Goal: Task Accomplishment & Management: Complete application form

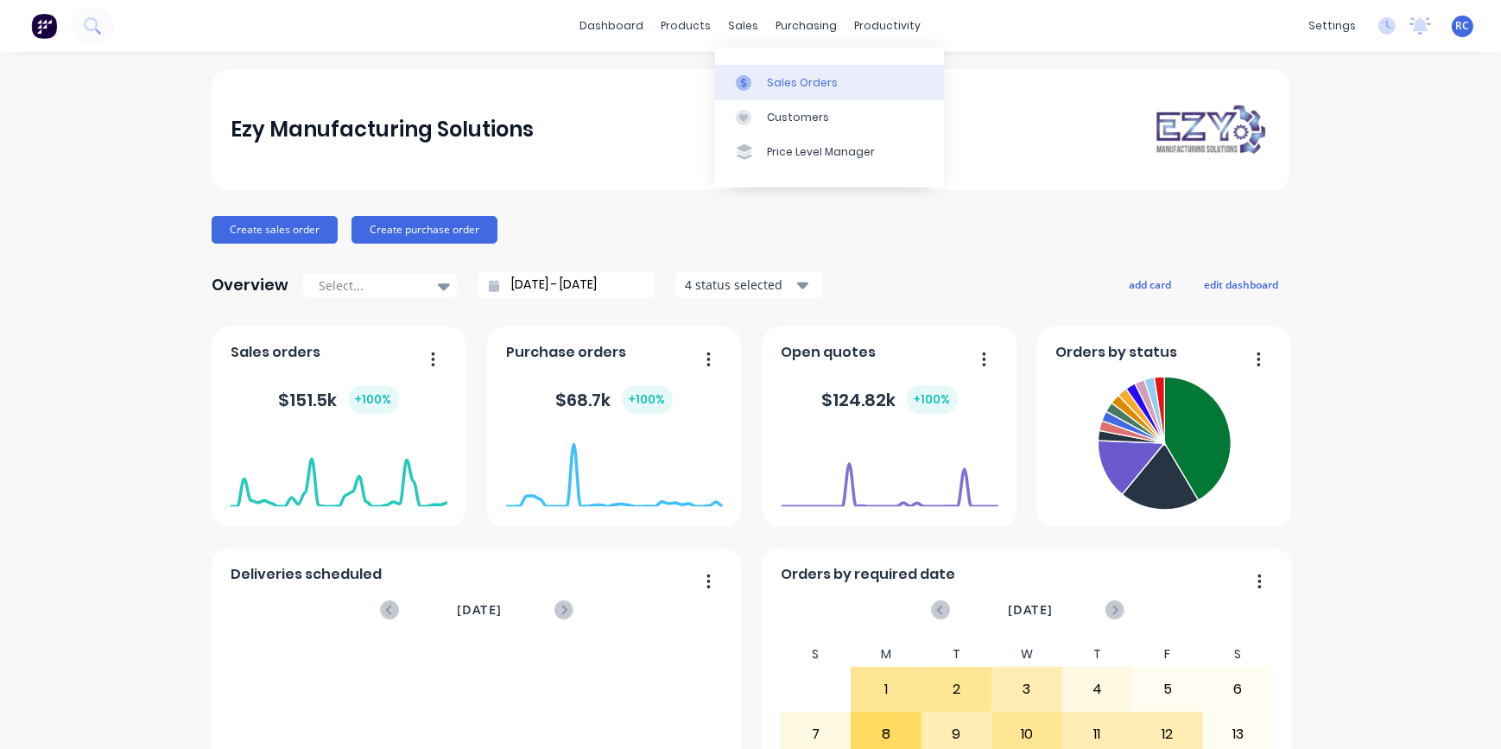
click at [737, 23] on div "sales" at bounding box center [744, 26] width 48 height 26
click at [794, 79] on div "Sales Orders" at bounding box center [802, 83] width 71 height 16
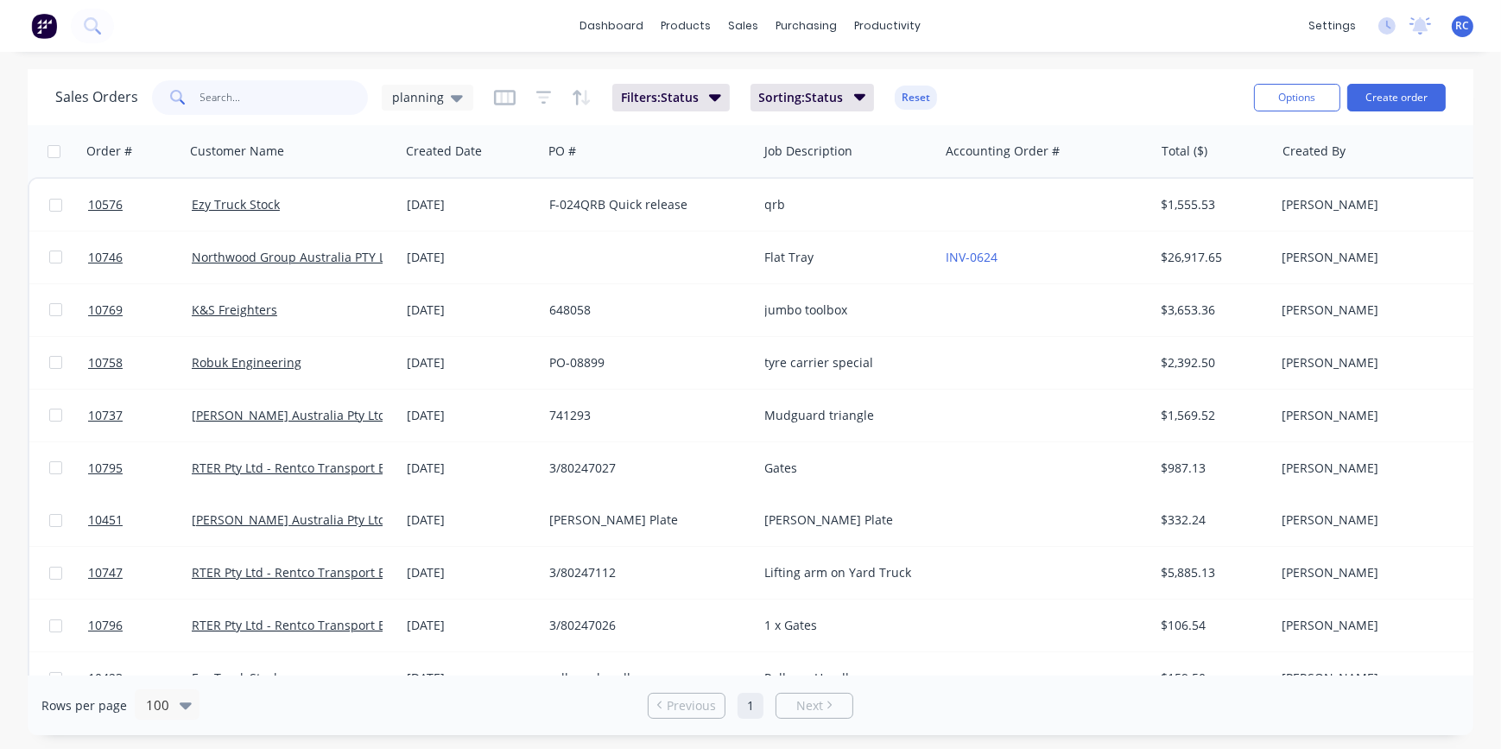
click at [277, 105] on input "text" at bounding box center [284, 97] width 168 height 35
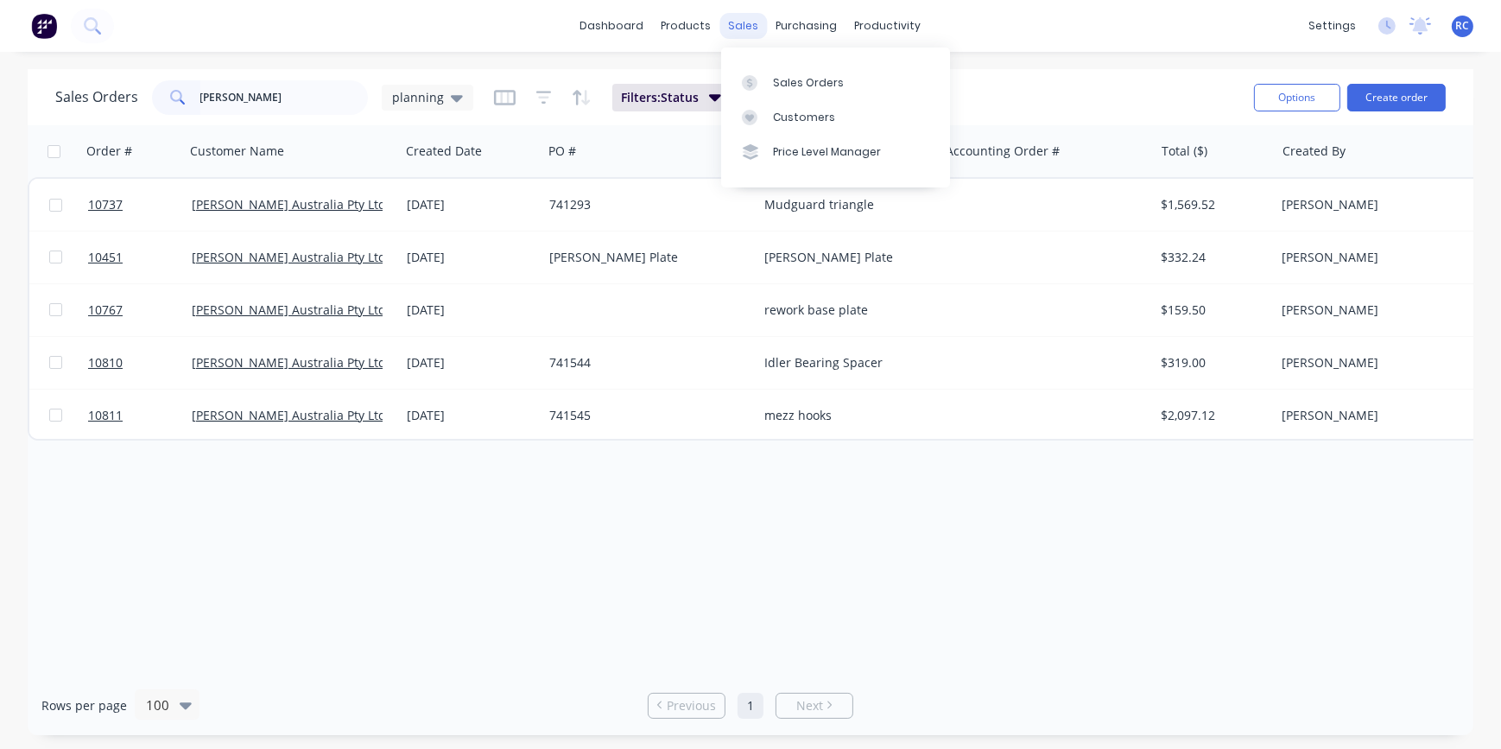
click at [738, 19] on div "sales" at bounding box center [744, 26] width 48 height 26
click at [802, 73] on link "Sales Orders" at bounding box center [835, 82] width 229 height 35
click at [728, 22] on div "sales" at bounding box center [744, 26] width 48 height 26
click at [781, 92] on link "Sales Orders" at bounding box center [835, 82] width 229 height 35
click at [282, 103] on input "[PERSON_NAME]" at bounding box center [284, 97] width 168 height 35
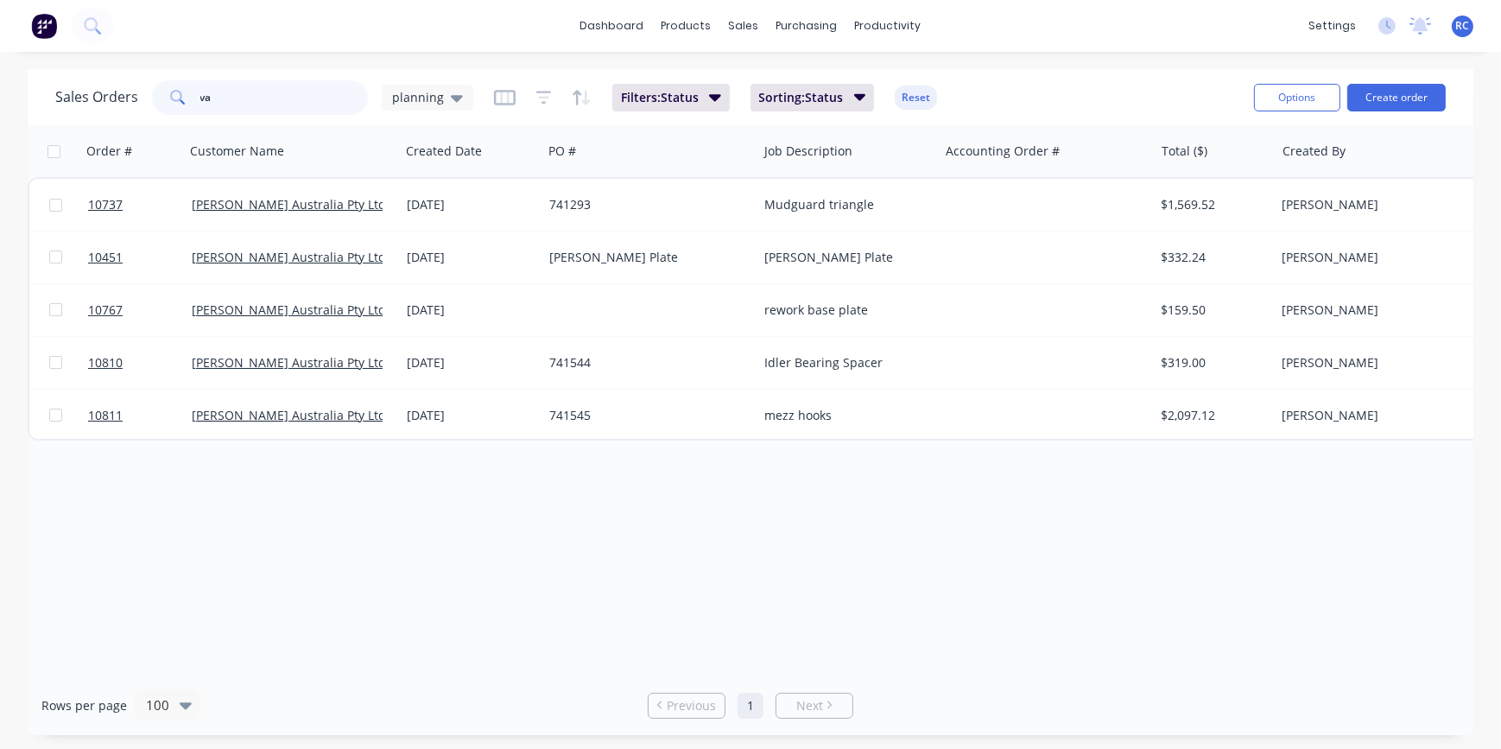
type input "v"
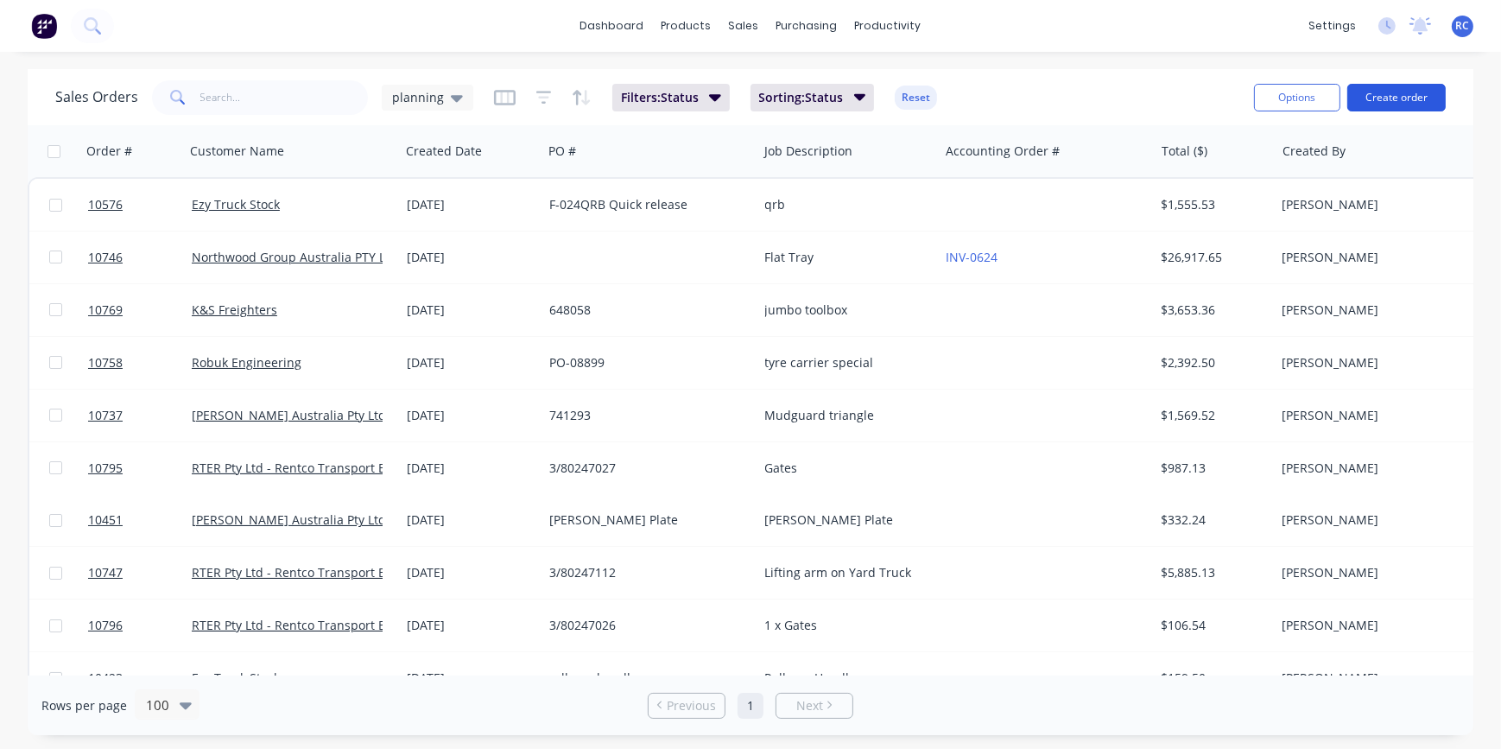
click at [1398, 87] on button "Create order" at bounding box center [1396, 98] width 98 height 28
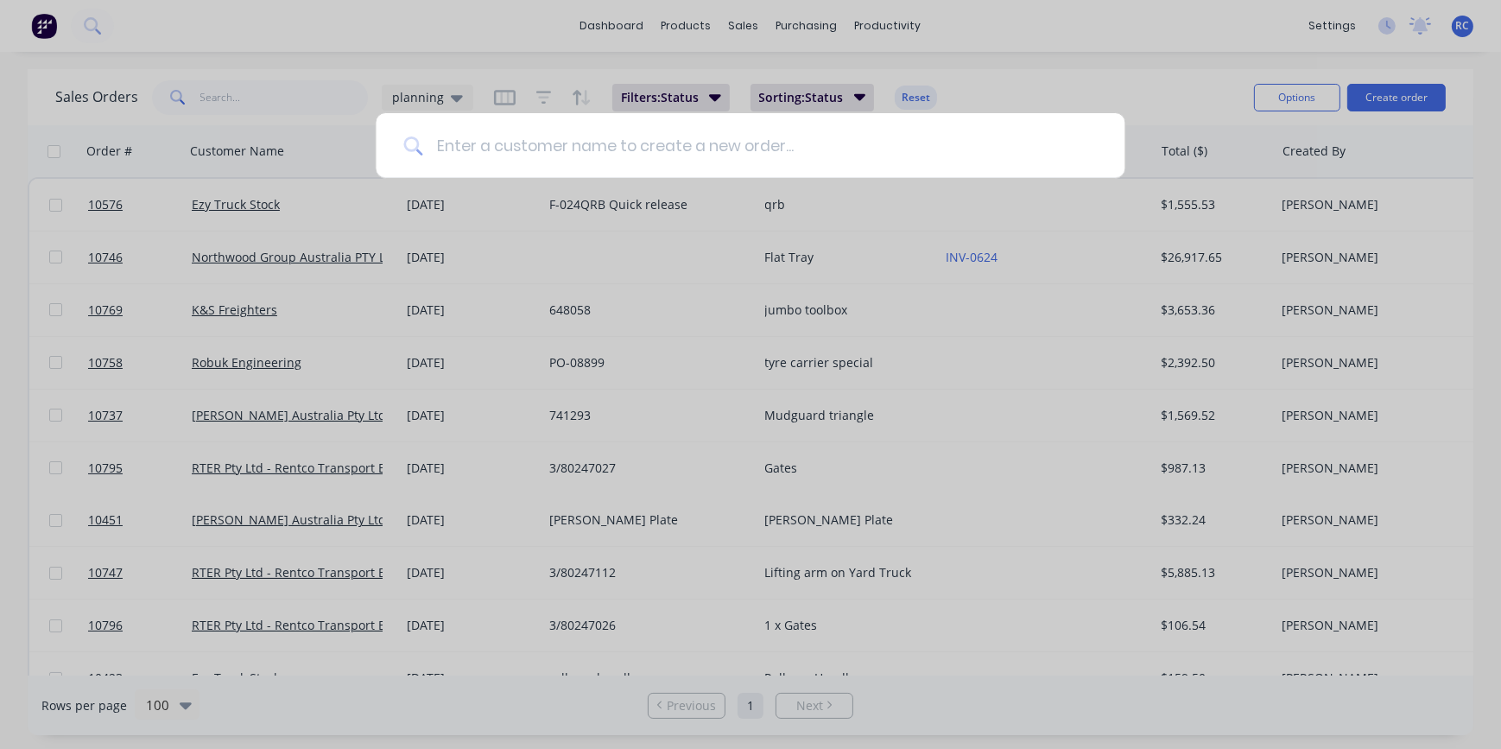
click at [456, 147] on input at bounding box center [759, 145] width 675 height 65
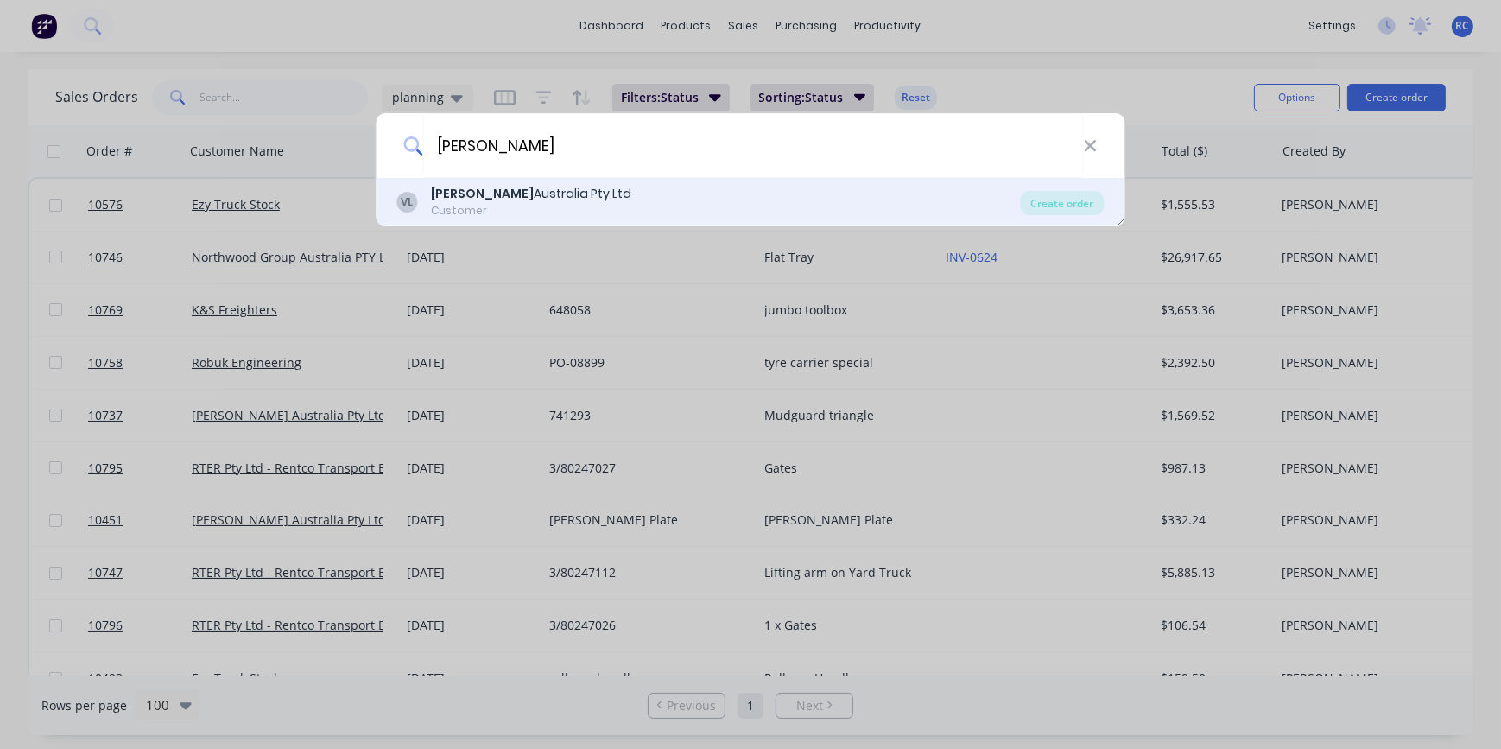
type input "[PERSON_NAME]"
click at [530, 200] on div "[PERSON_NAME] Australia Pty Ltd" at bounding box center [532, 194] width 200 height 18
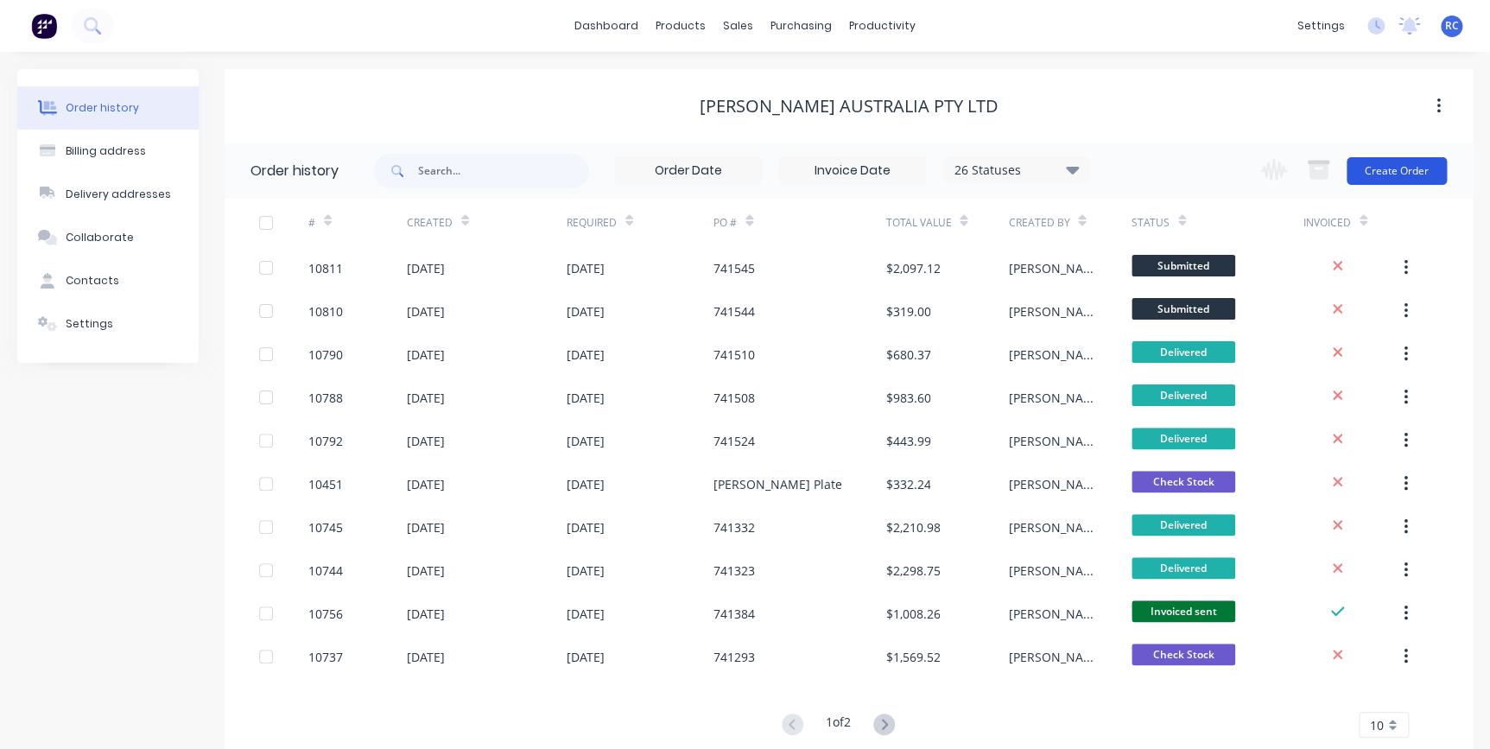
click at [1401, 157] on button "Create Order" at bounding box center [1397, 171] width 100 height 28
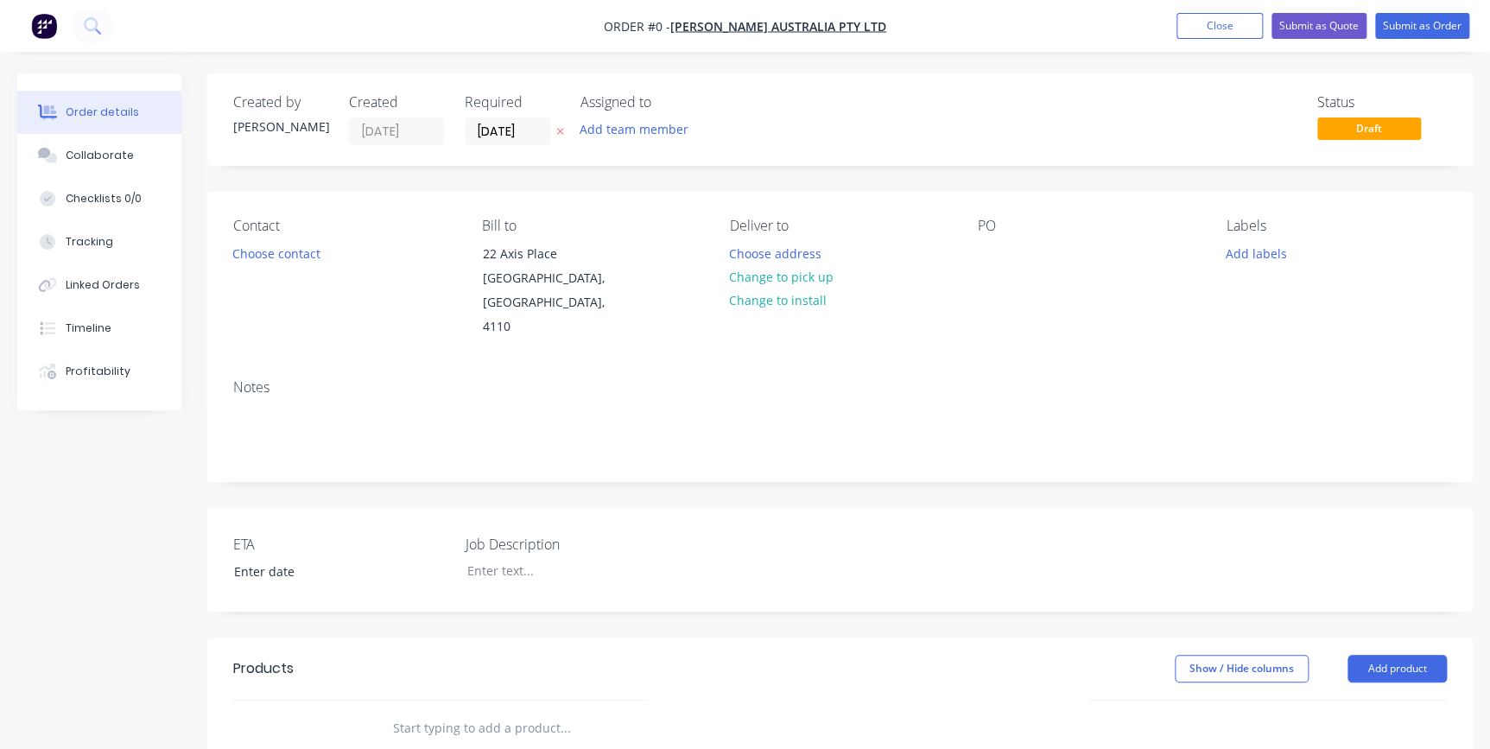
click at [431, 719] on div at bounding box center [682, 728] width 622 height 56
click at [424, 711] on input "text" at bounding box center [564, 728] width 345 height 35
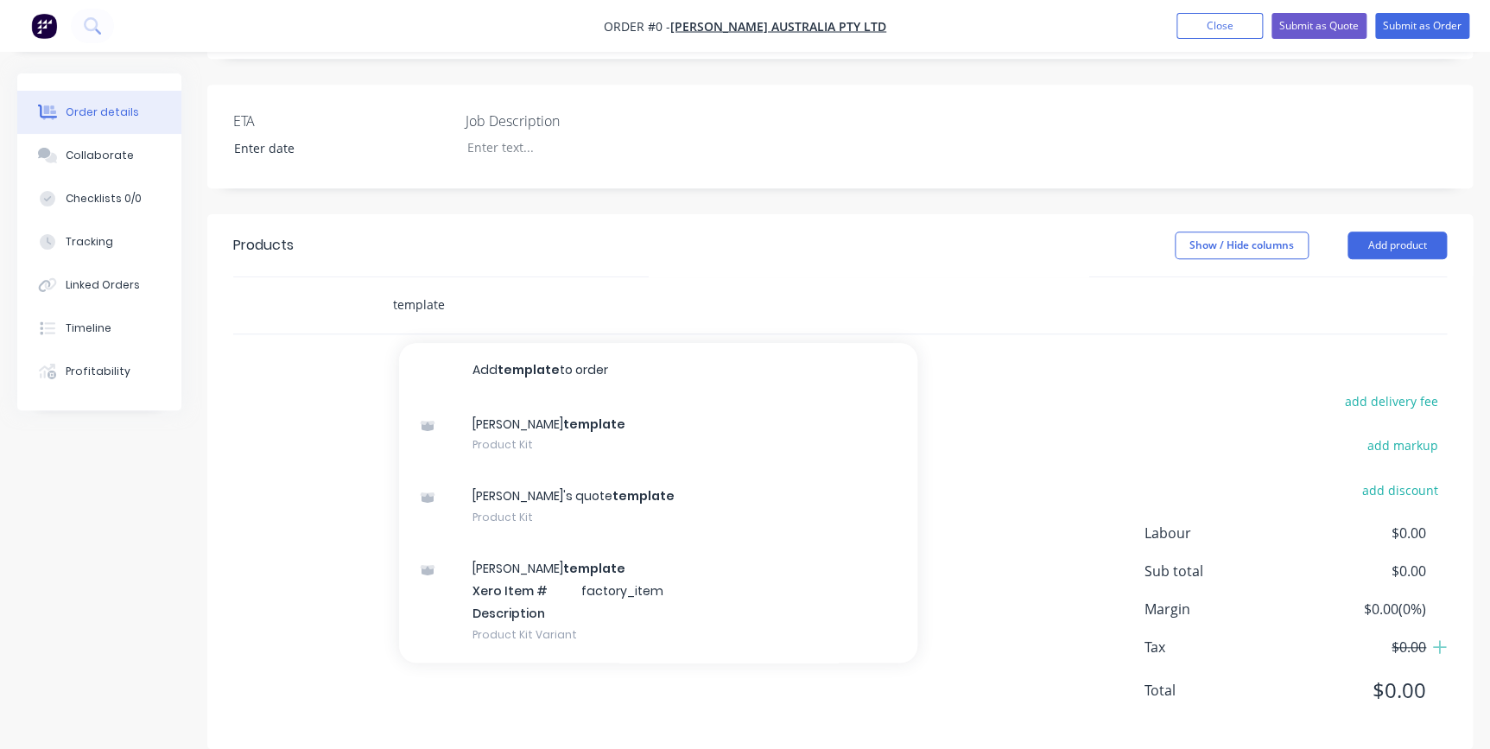
click at [462, 288] on input "template" at bounding box center [564, 305] width 345 height 35
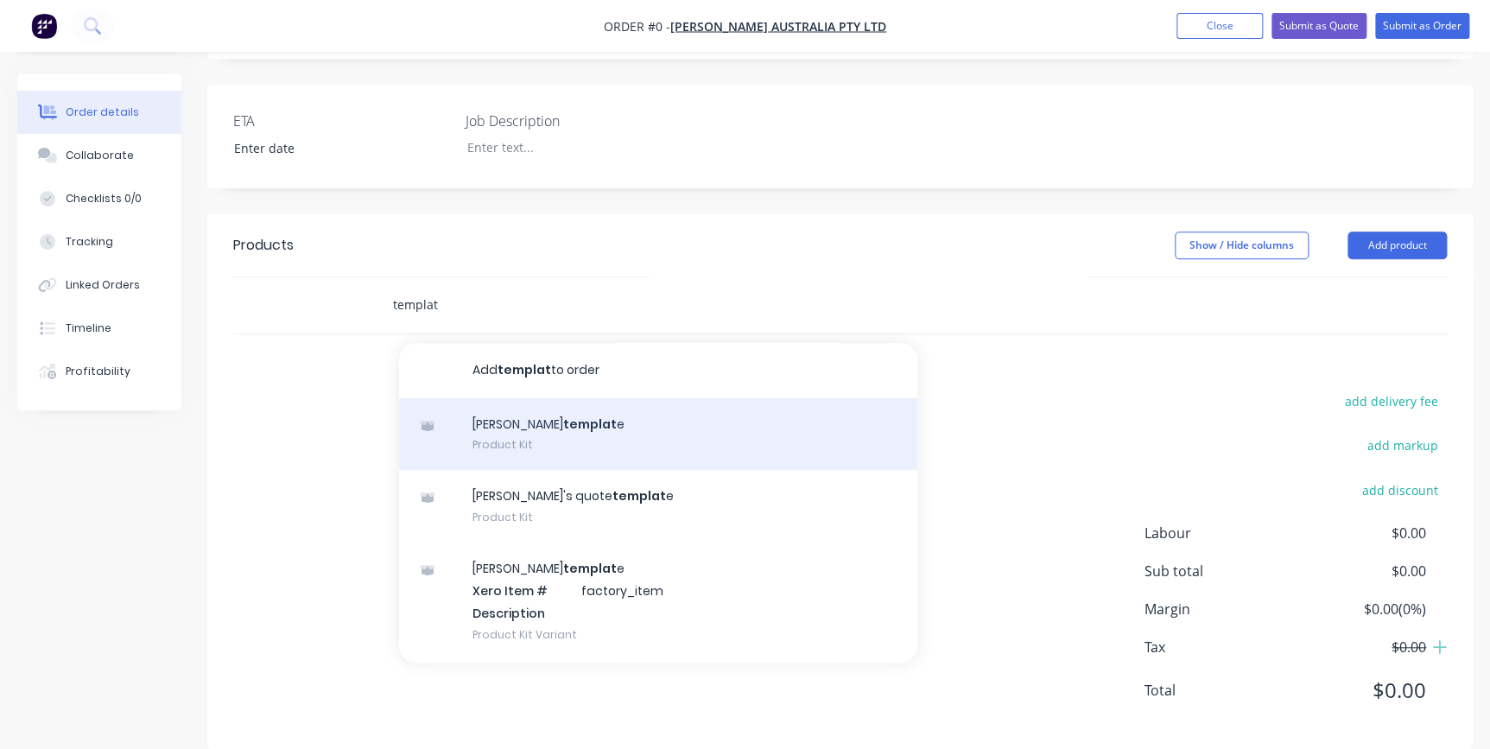
type input "templat"
click at [511, 398] on div "[PERSON_NAME] e Product Kit" at bounding box center [658, 434] width 518 height 73
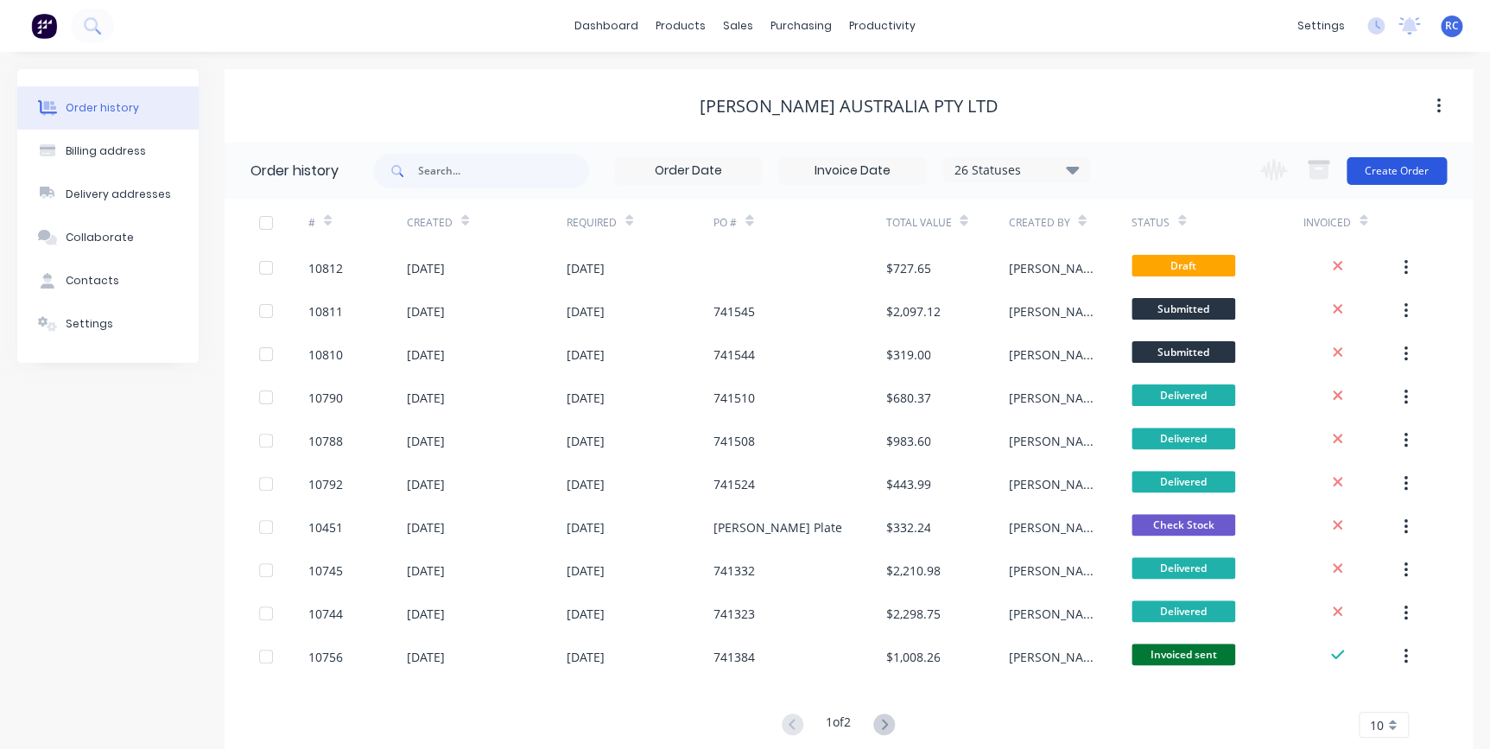
click at [1392, 174] on button "Create Order" at bounding box center [1397, 171] width 100 height 28
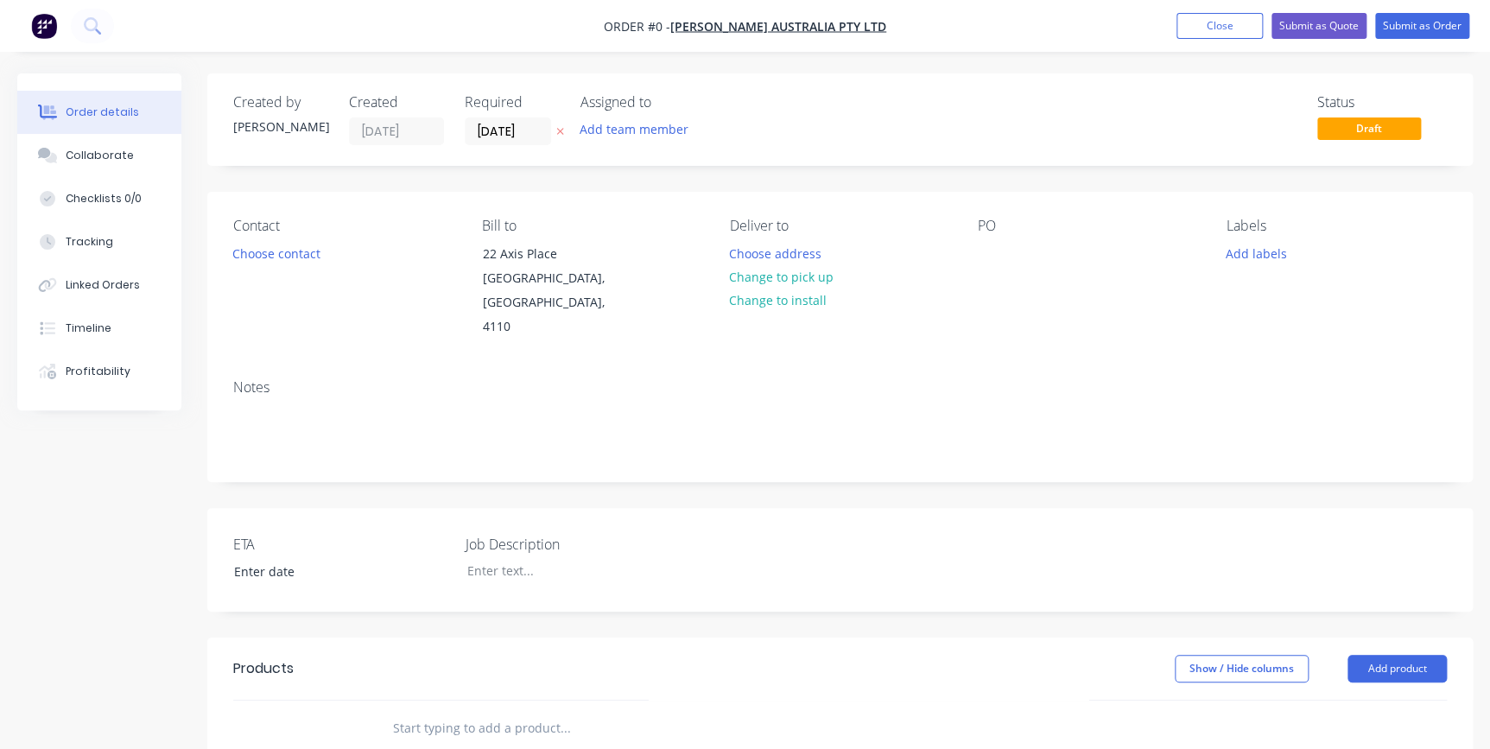
scroll to position [423, 0]
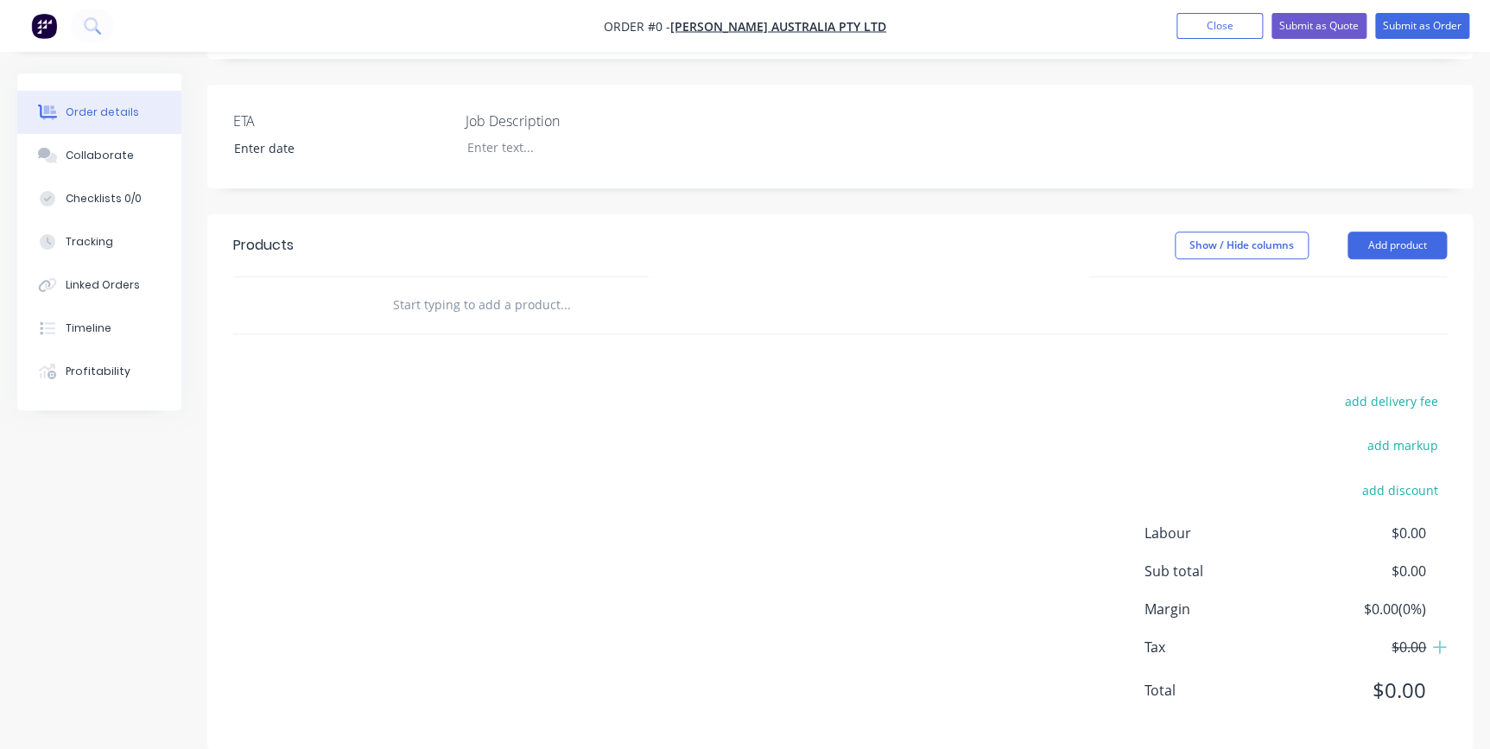
click at [426, 288] on input "text" at bounding box center [564, 305] width 345 height 35
click at [333, 278] on div at bounding box center [320, 305] width 104 height 56
click at [408, 288] on input "text" at bounding box center [564, 305] width 345 height 35
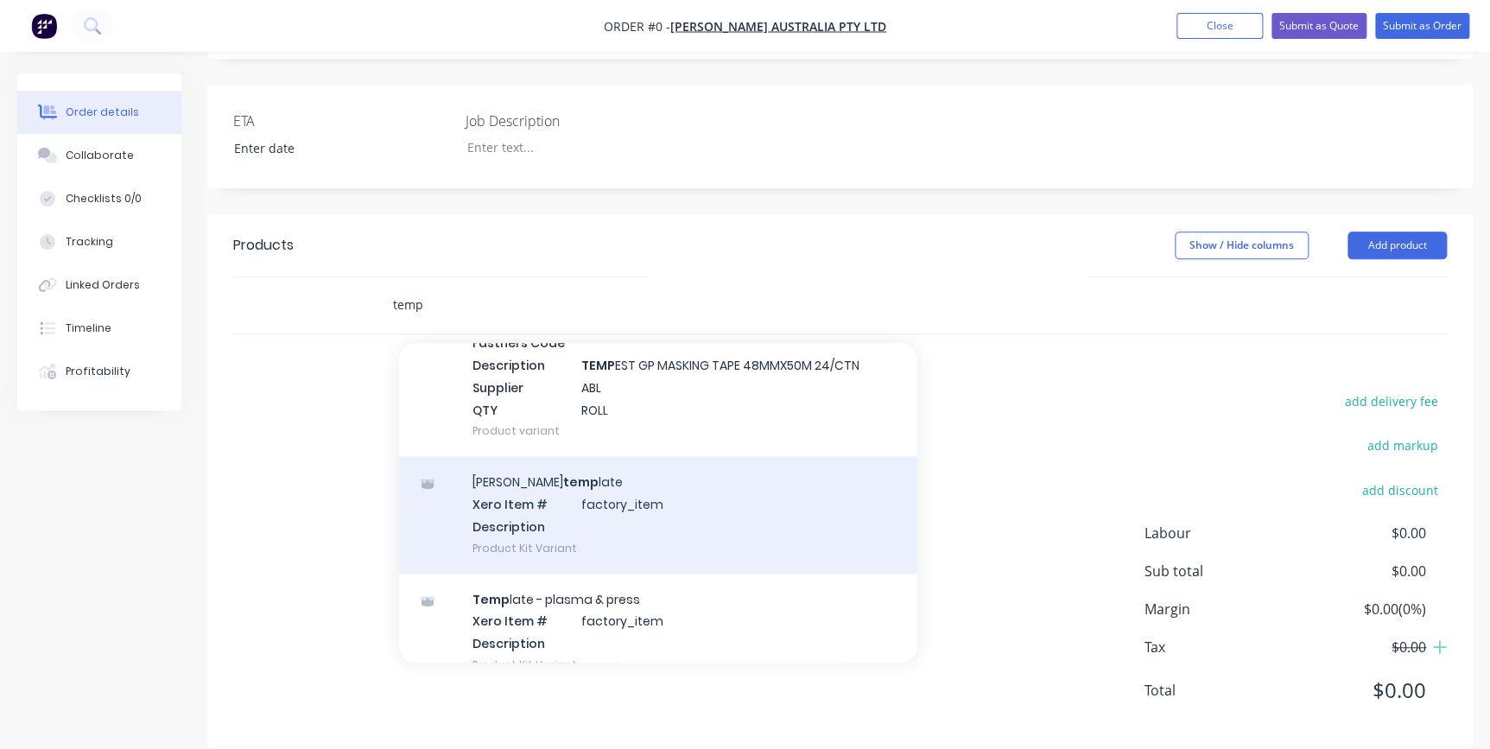
scroll to position [710, 0]
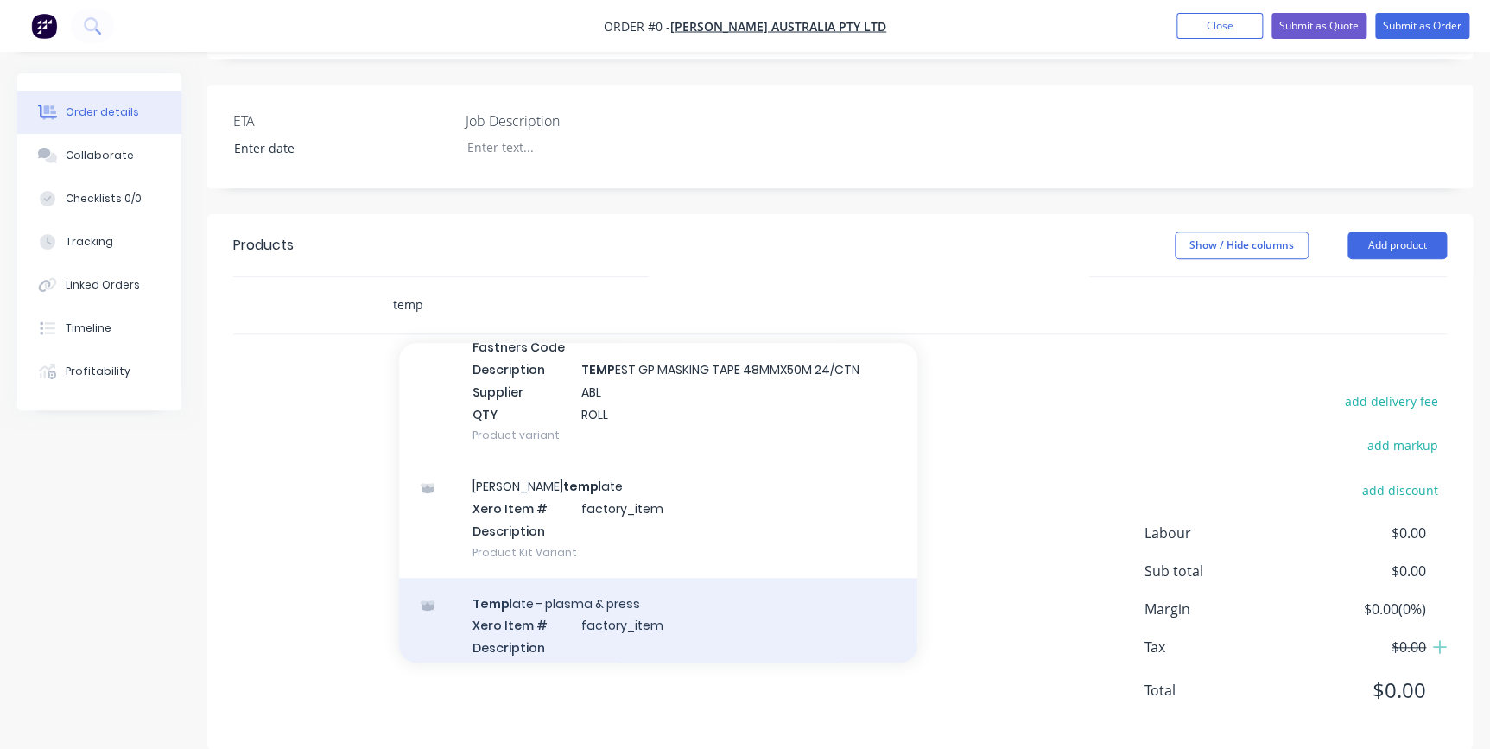
type input "temp"
click at [548, 582] on div "Temp late - plasma & press Xero Item # factory_item Description Product Kit Var…" at bounding box center [658, 636] width 518 height 117
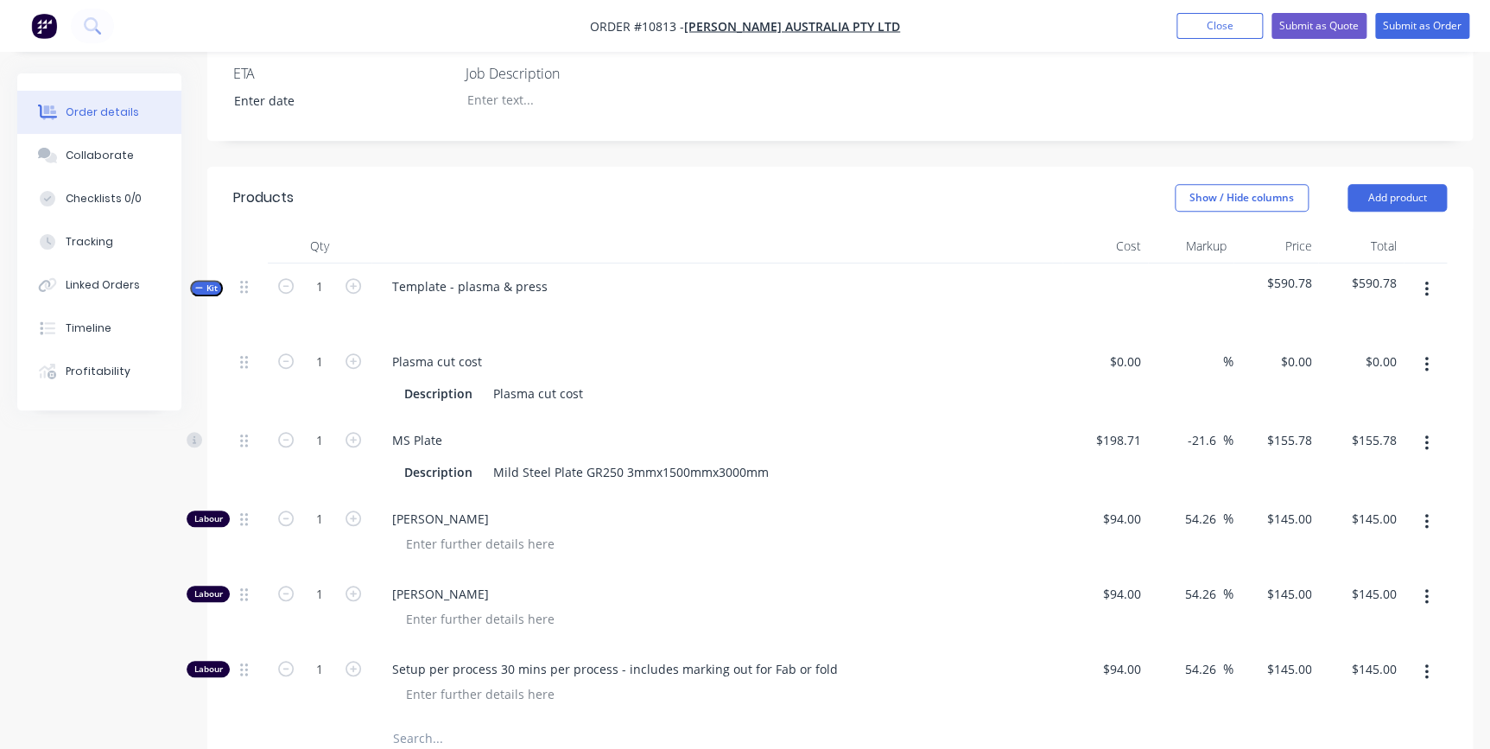
scroll to position [941, 0]
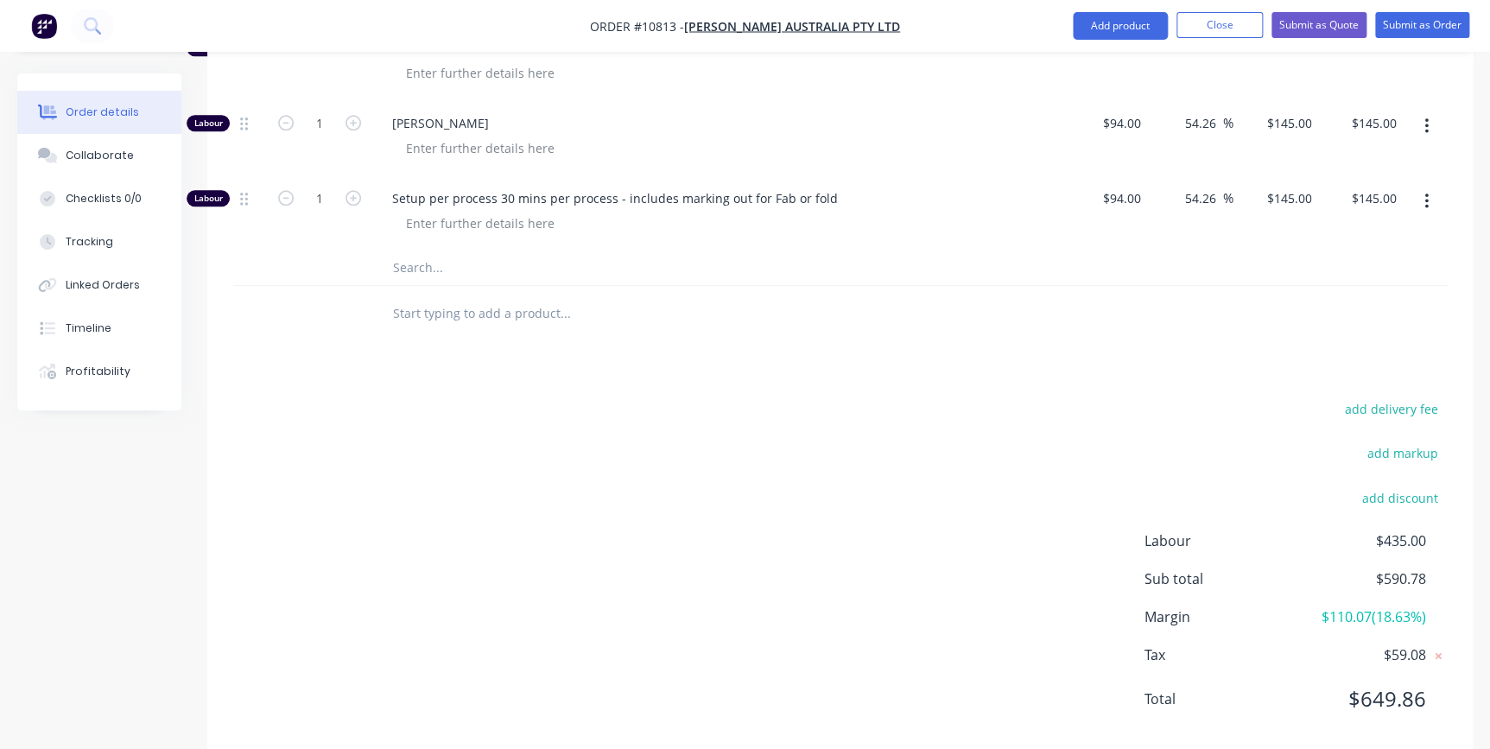
click at [417, 296] on input "text" at bounding box center [564, 313] width 345 height 35
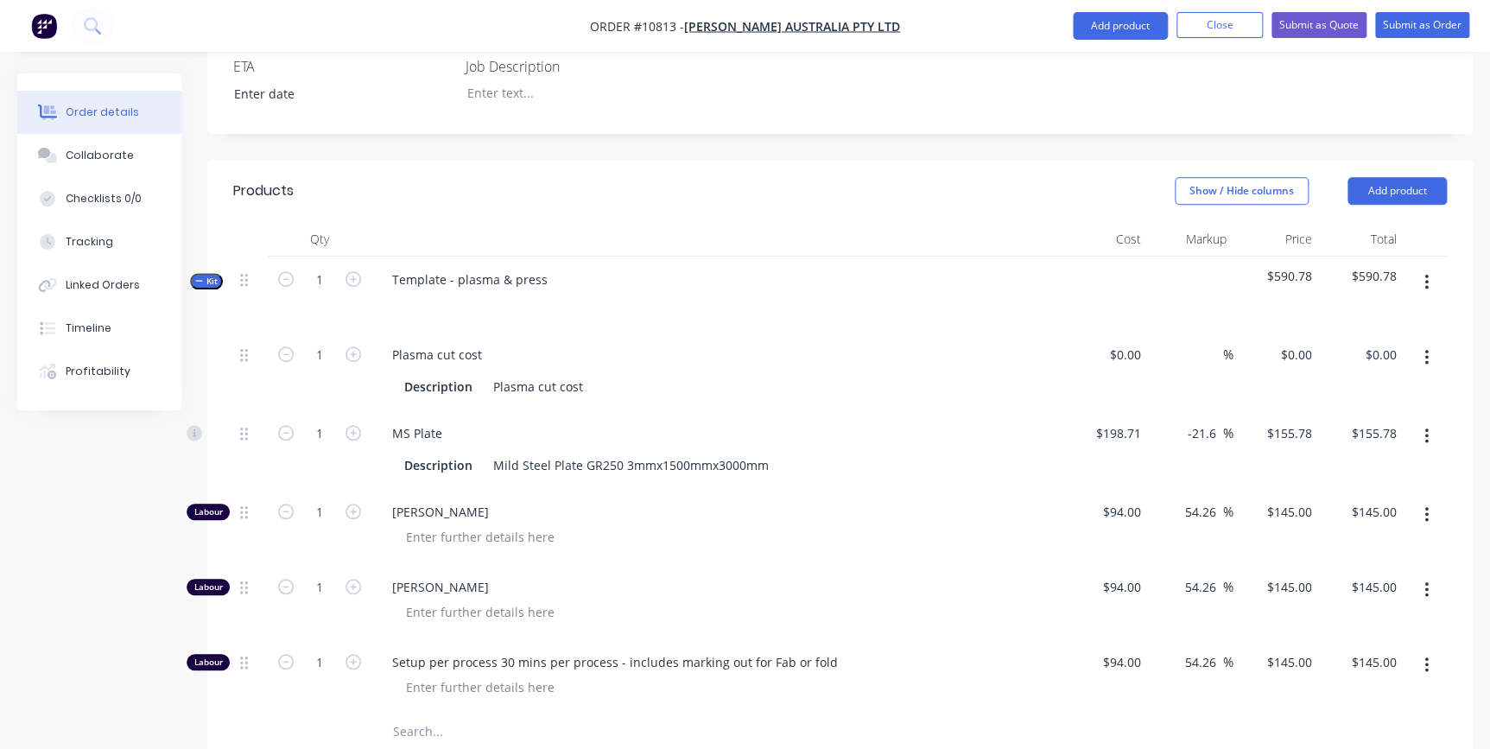
scroll to position [713, 0]
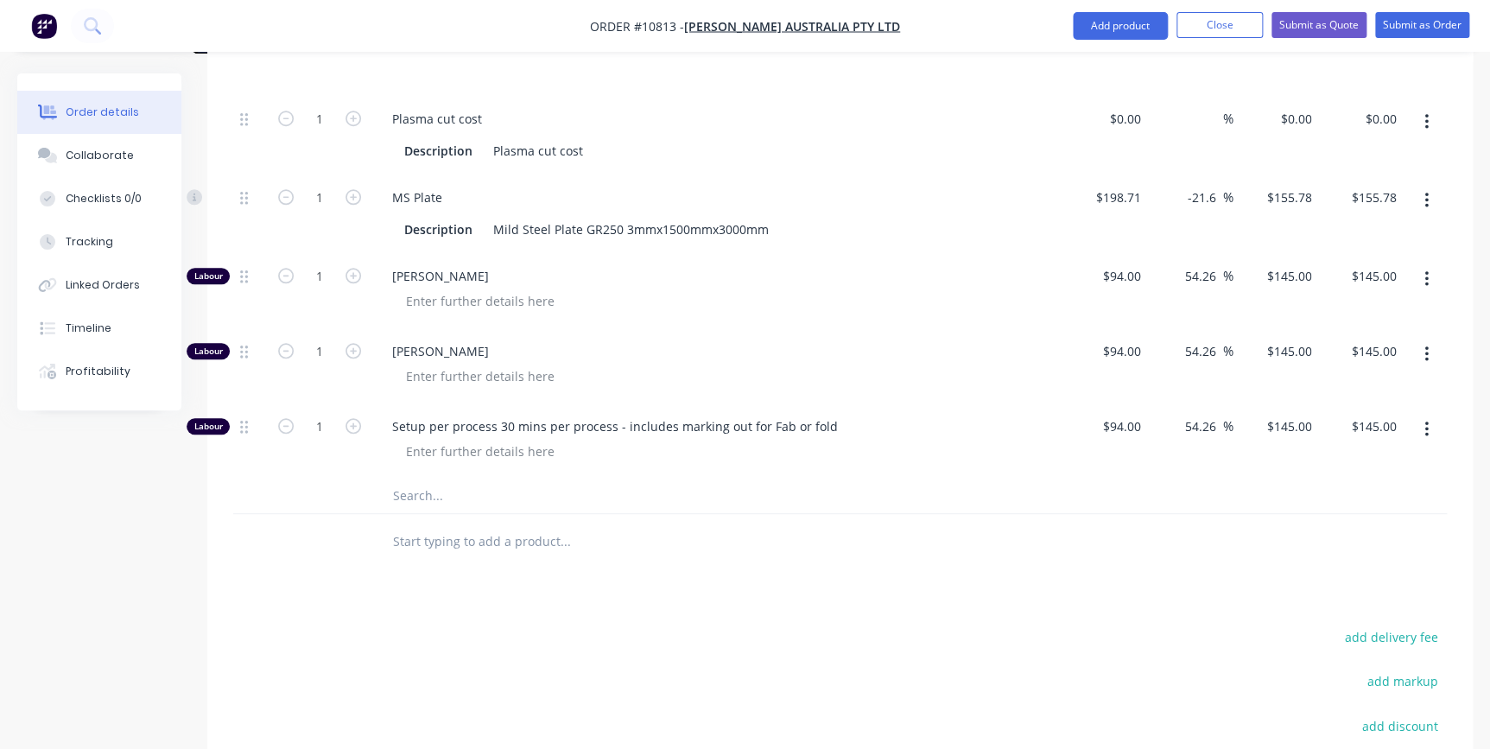
click at [400, 478] on input "text" at bounding box center [564, 495] width 345 height 35
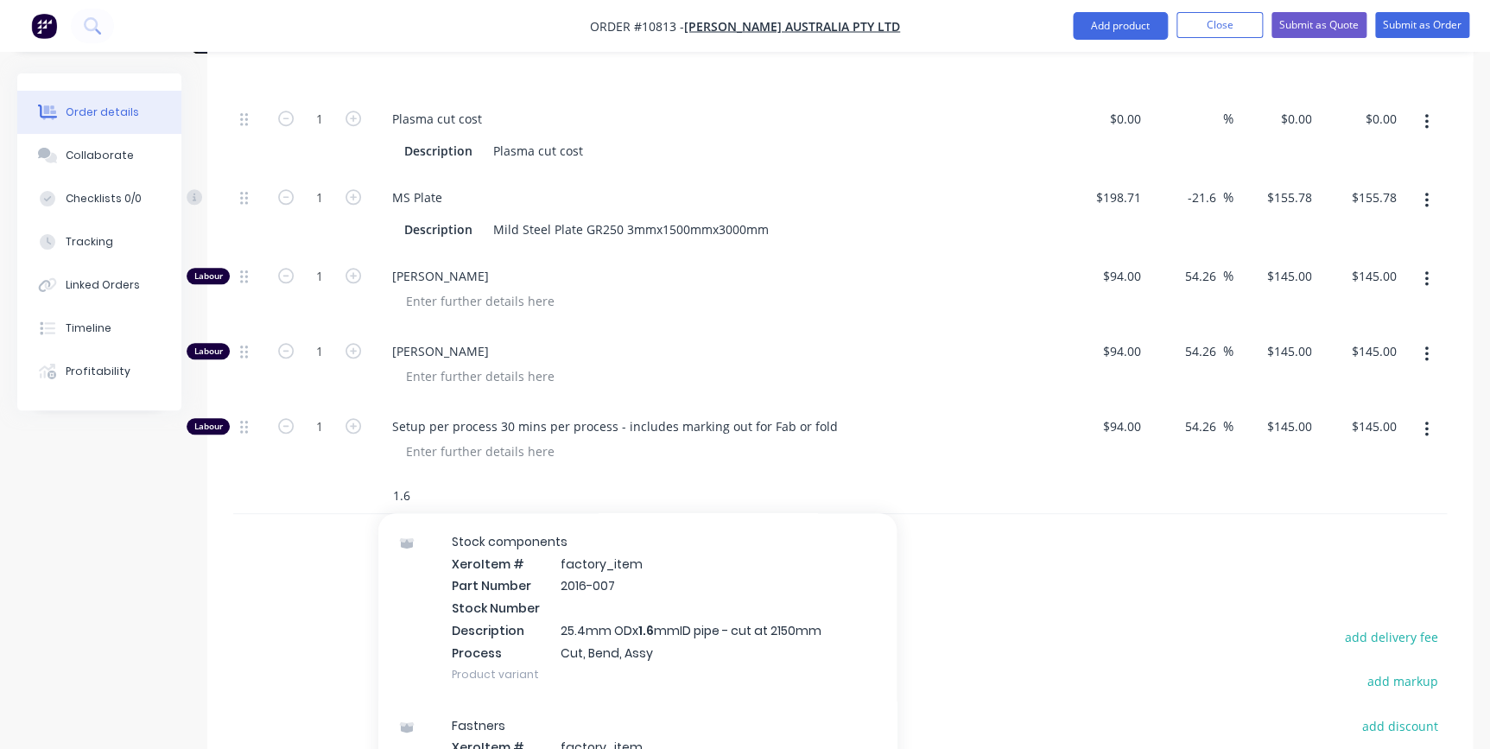
scroll to position [7066, 0]
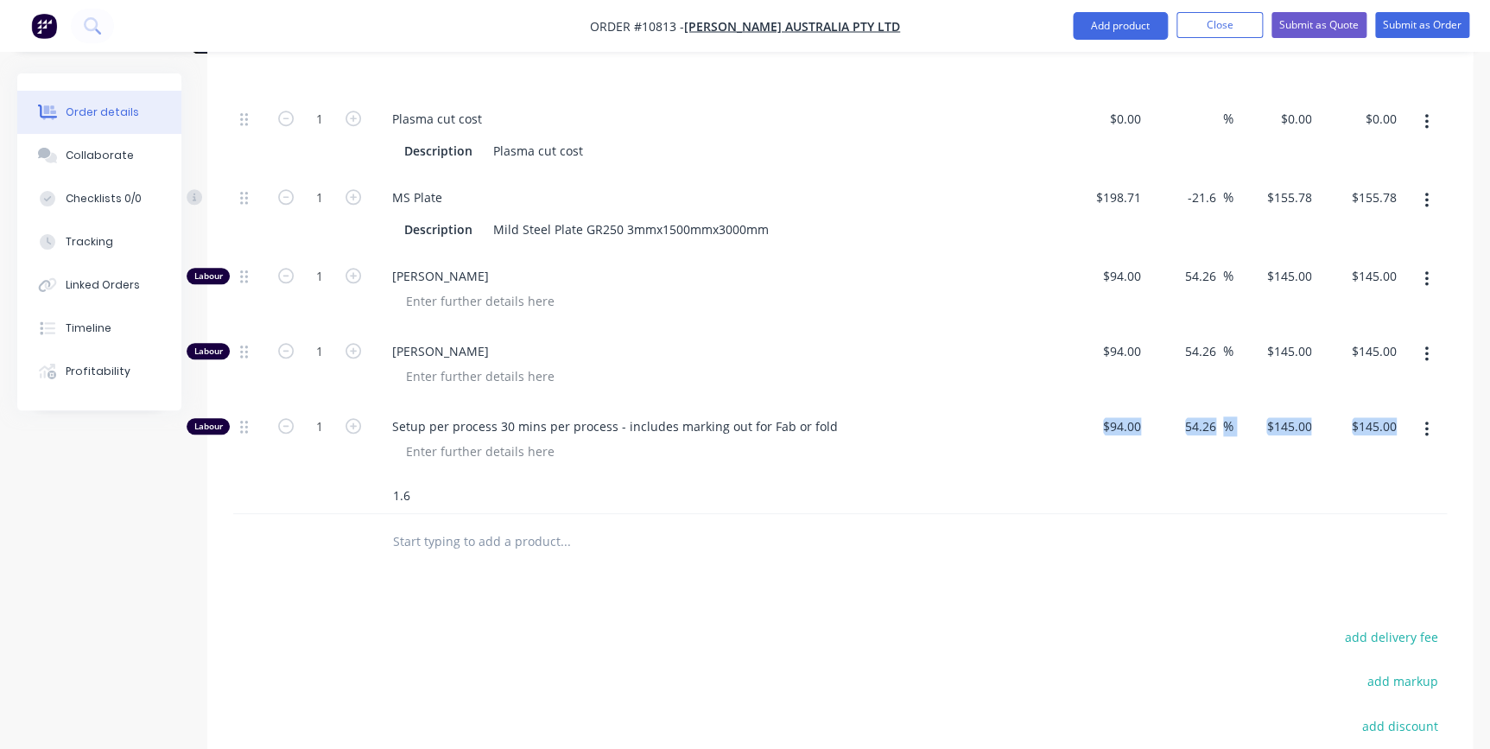
drag, startPoint x: 442, startPoint y: 449, endPoint x: 434, endPoint y: 465, distance: 17.8
click at [436, 460] on div "1 Plasma cut cost Description Plasma cut cost $0.00 $0.00 % $0.00 $0.00 $0.00 $…" at bounding box center [840, 305] width 1214 height 418
click at [431, 478] on input "1.6" at bounding box center [564, 495] width 345 height 35
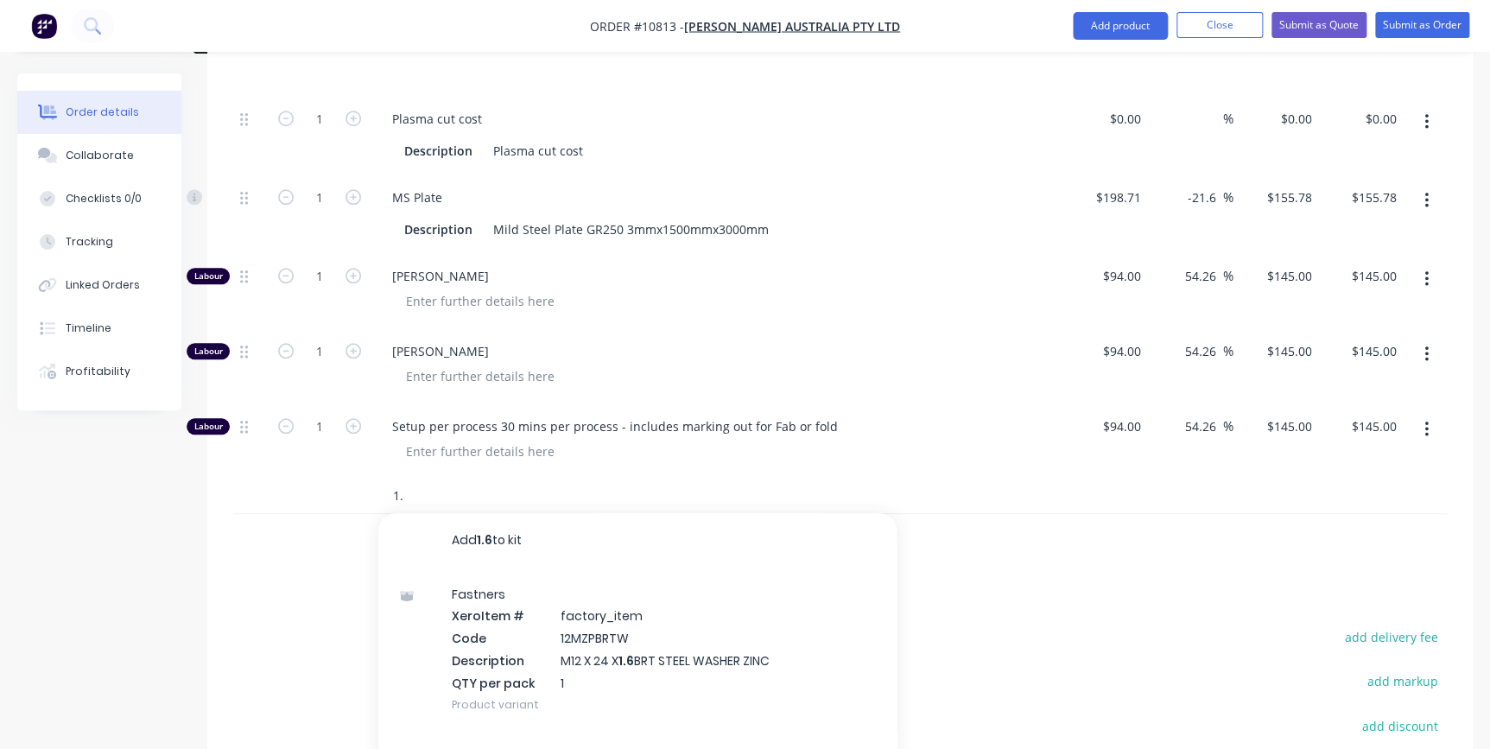
type input "1"
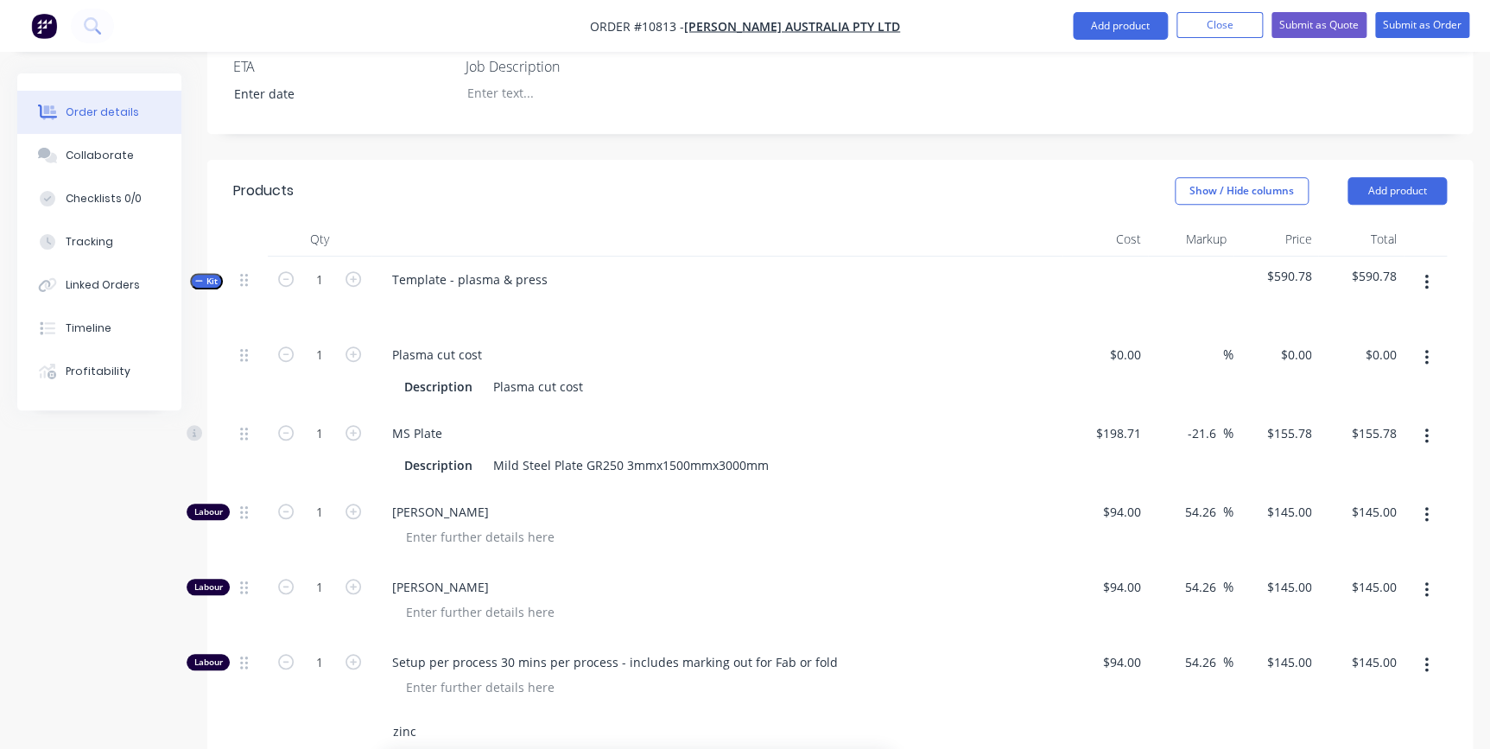
scroll to position [471, 0]
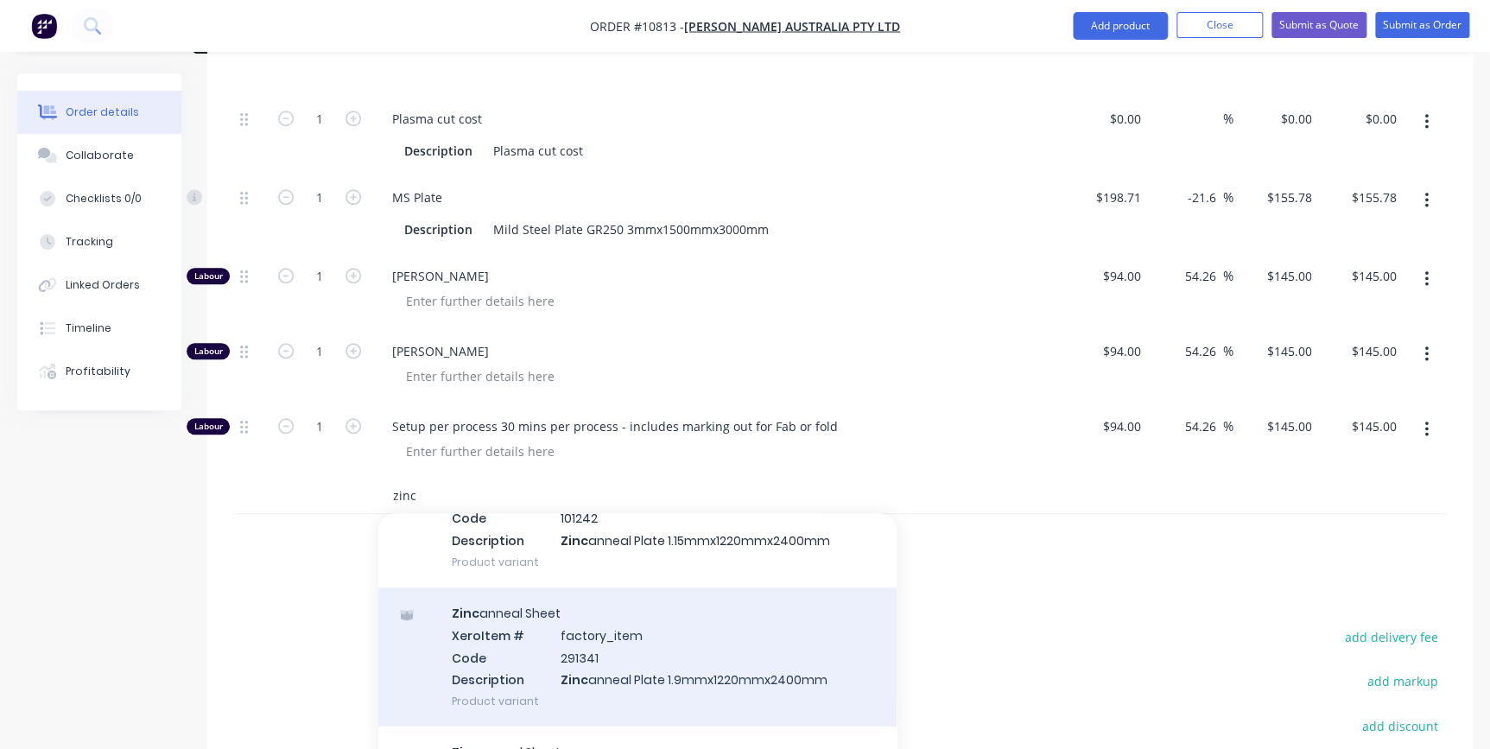
type input "zinc"
click at [613, 644] on div "Zinc anneal Sheet Xero Item # factory_item Code 291341 Description Zinc anneal …" at bounding box center [637, 656] width 518 height 139
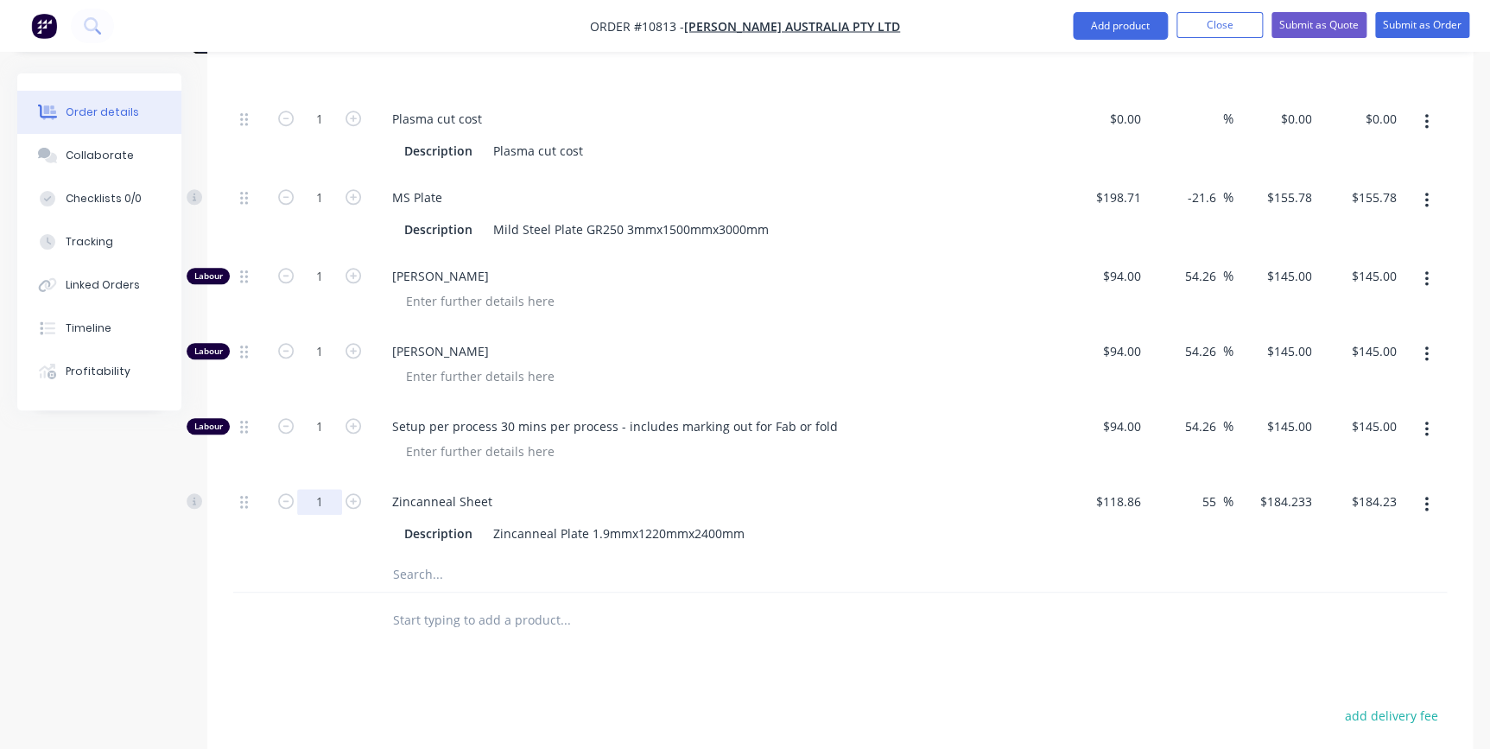
click at [333, 489] on input "1" at bounding box center [319, 502] width 45 height 26
type input "0.133"
type input "$24.50"
click at [1138, 515] on div "$118.86 $118.86" at bounding box center [1105, 517] width 86 height 79
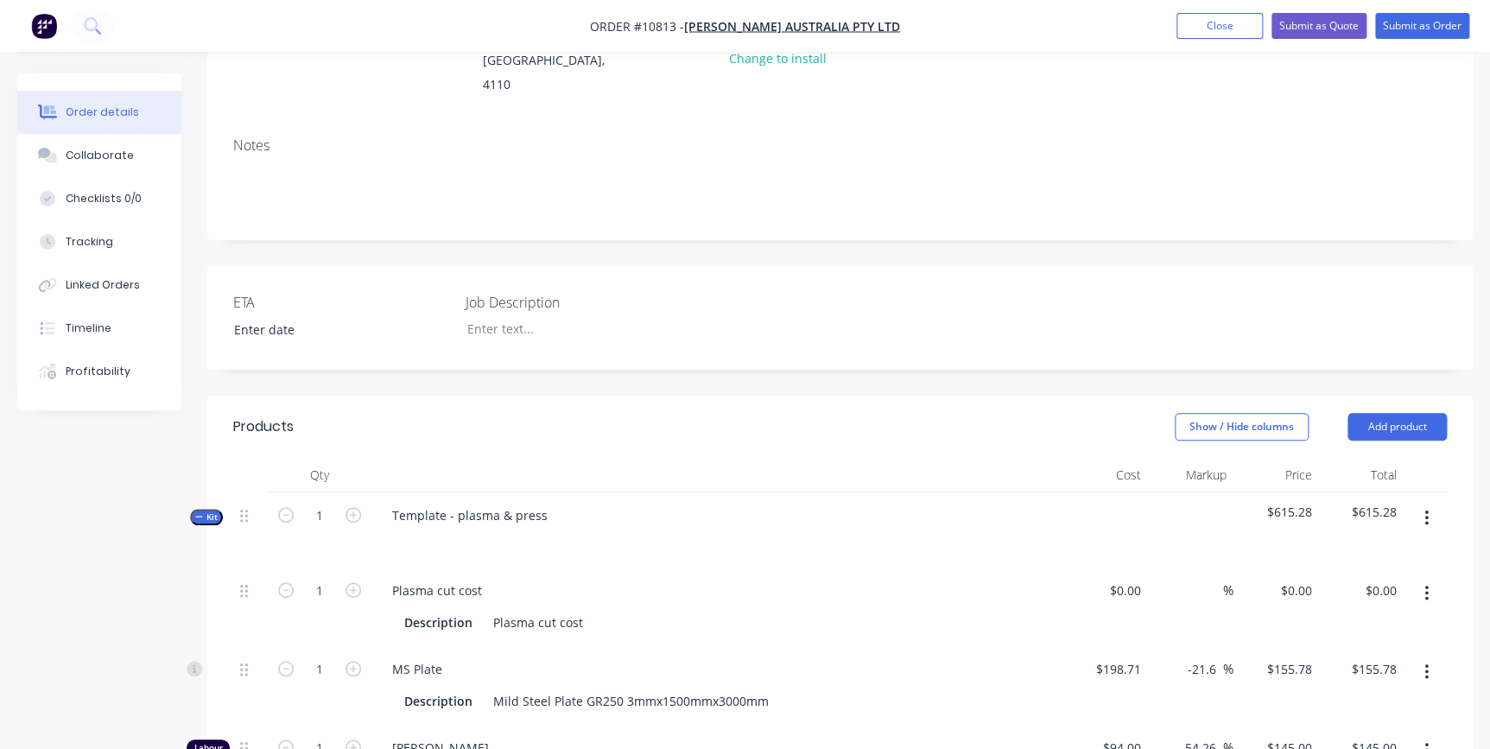
scroll to position [478, 0]
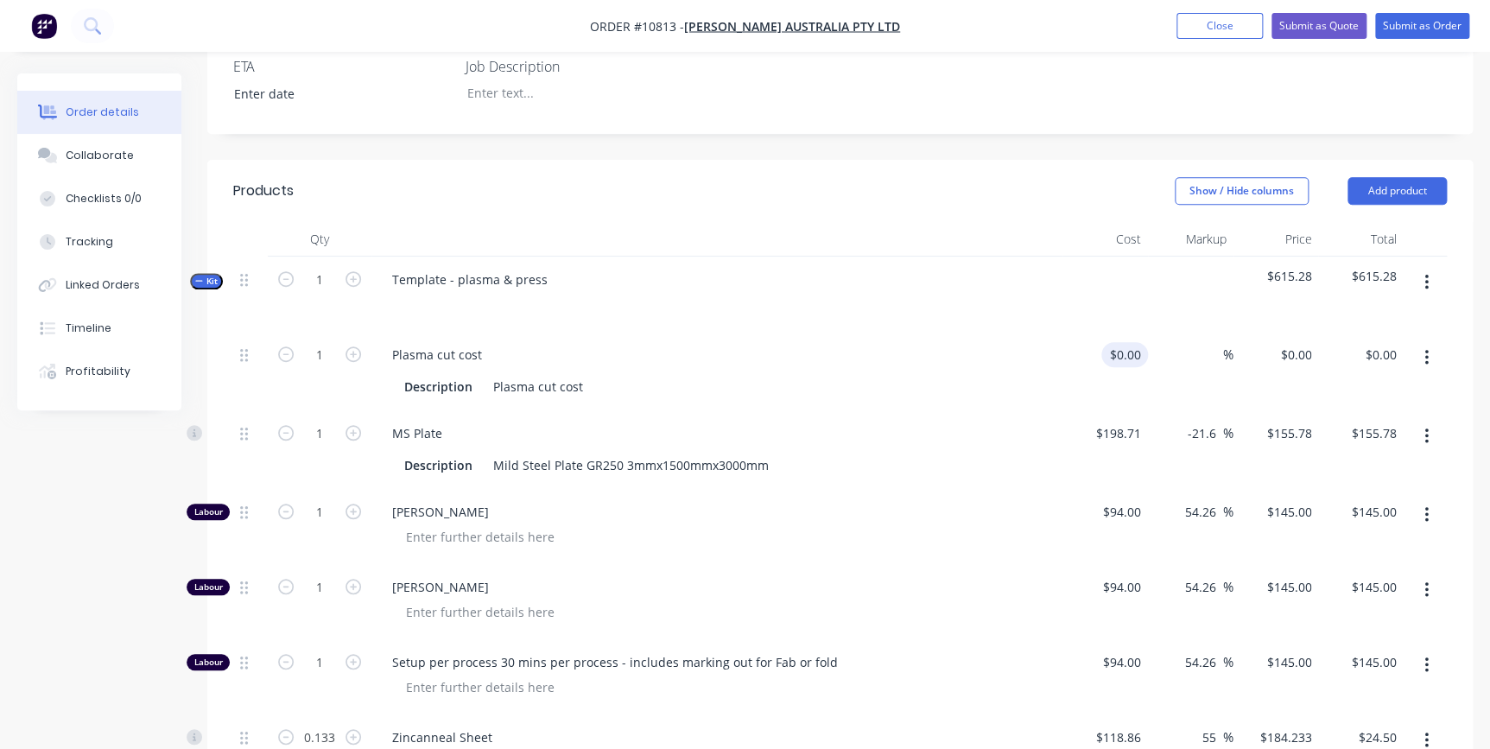
drag, startPoint x: 1150, startPoint y: 326, endPoint x: 1141, endPoint y: 328, distance: 9.8
click at [1142, 332] on div "1 Plasma cut cost Description Plasma cut cost $0.00 $0.00 % $0.00 $0.00 $0.00 $…" at bounding box center [840, 371] width 1214 height 79
click at [553, 374] on div "Plasma cut cost" at bounding box center [538, 386] width 104 height 25
click at [1131, 342] on input at bounding box center [1138, 354] width 20 height 25
type input "$24.00"
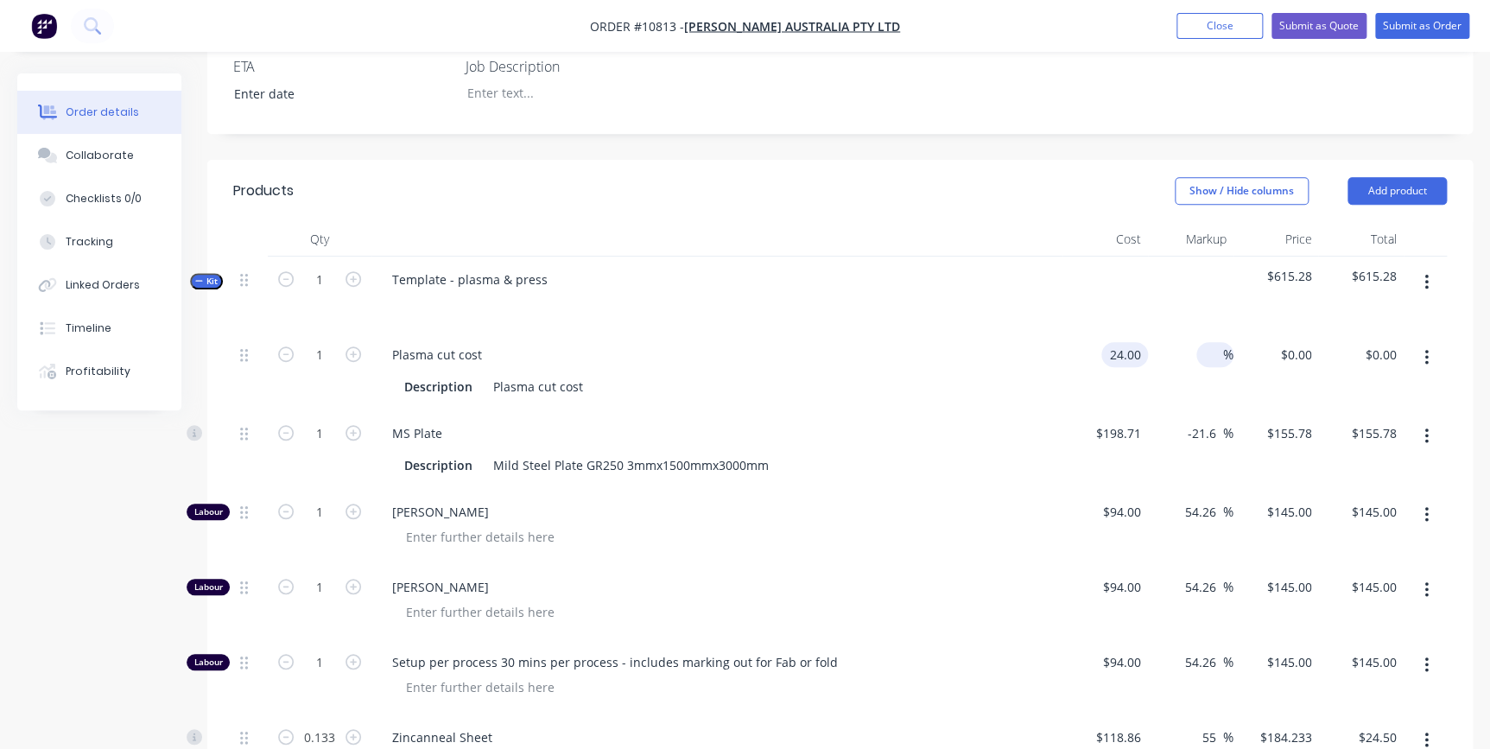
type input "$24.00"
click at [1216, 342] on input at bounding box center [1213, 354] width 20 height 25
type input "55"
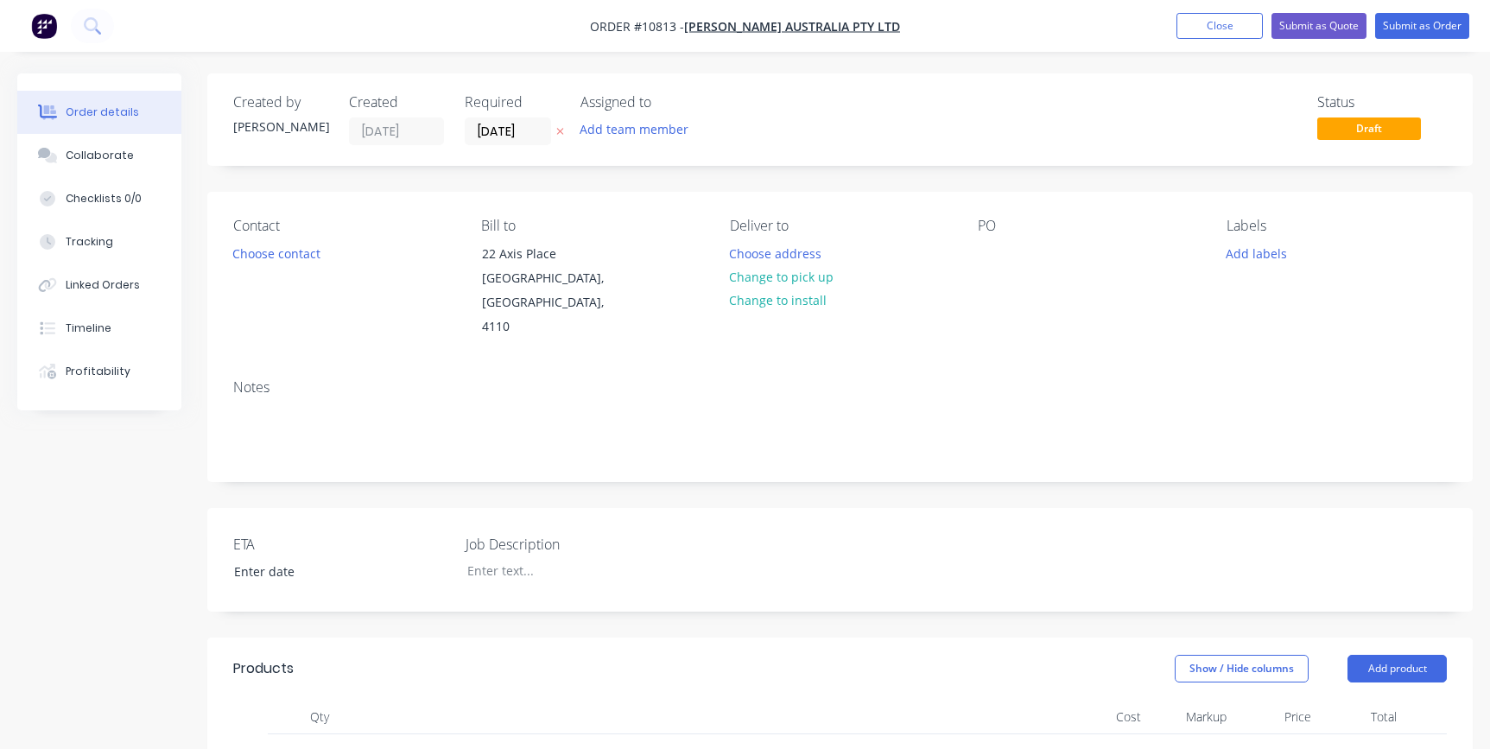
scroll to position [478, 0]
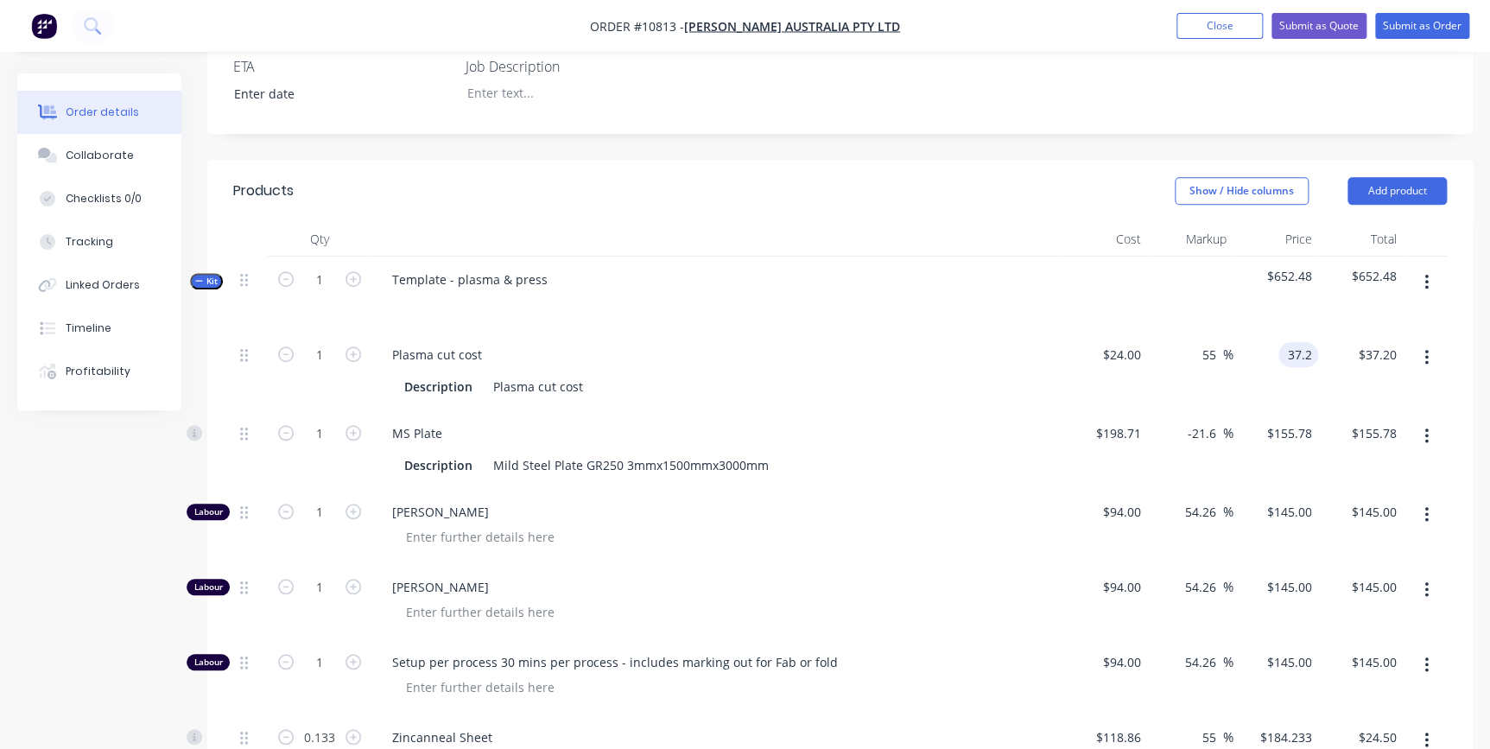
click at [1292, 342] on input "37.2" at bounding box center [1301, 354] width 33 height 25
type input "$37.20"
click at [1415, 368] on div at bounding box center [1425, 371] width 43 height 79
click at [1161, 410] on div "-21.6 -21.6 %" at bounding box center [1191, 449] width 86 height 79
click at [1430, 421] on button "button" at bounding box center [1426, 436] width 41 height 31
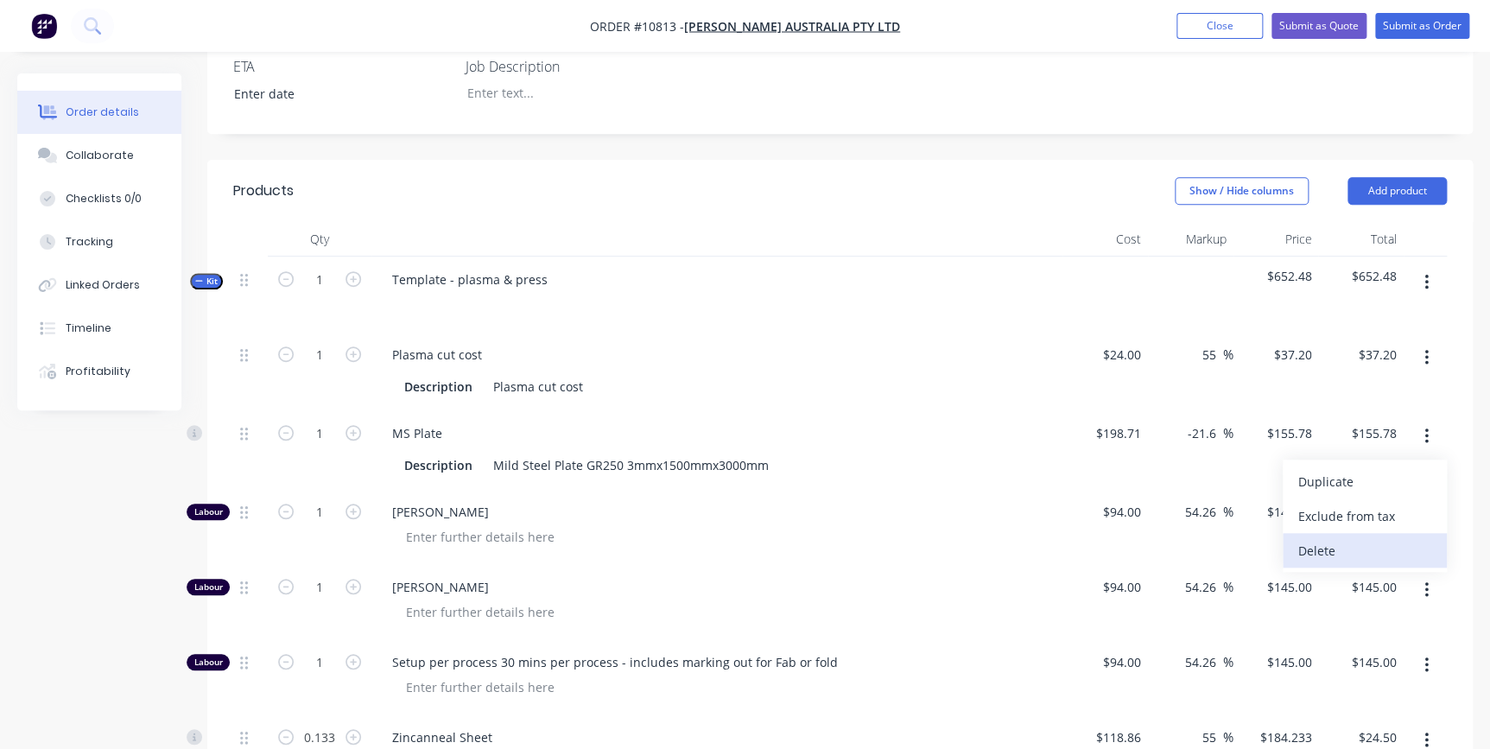
click at [1378, 538] on div "Delete" at bounding box center [1364, 550] width 133 height 25
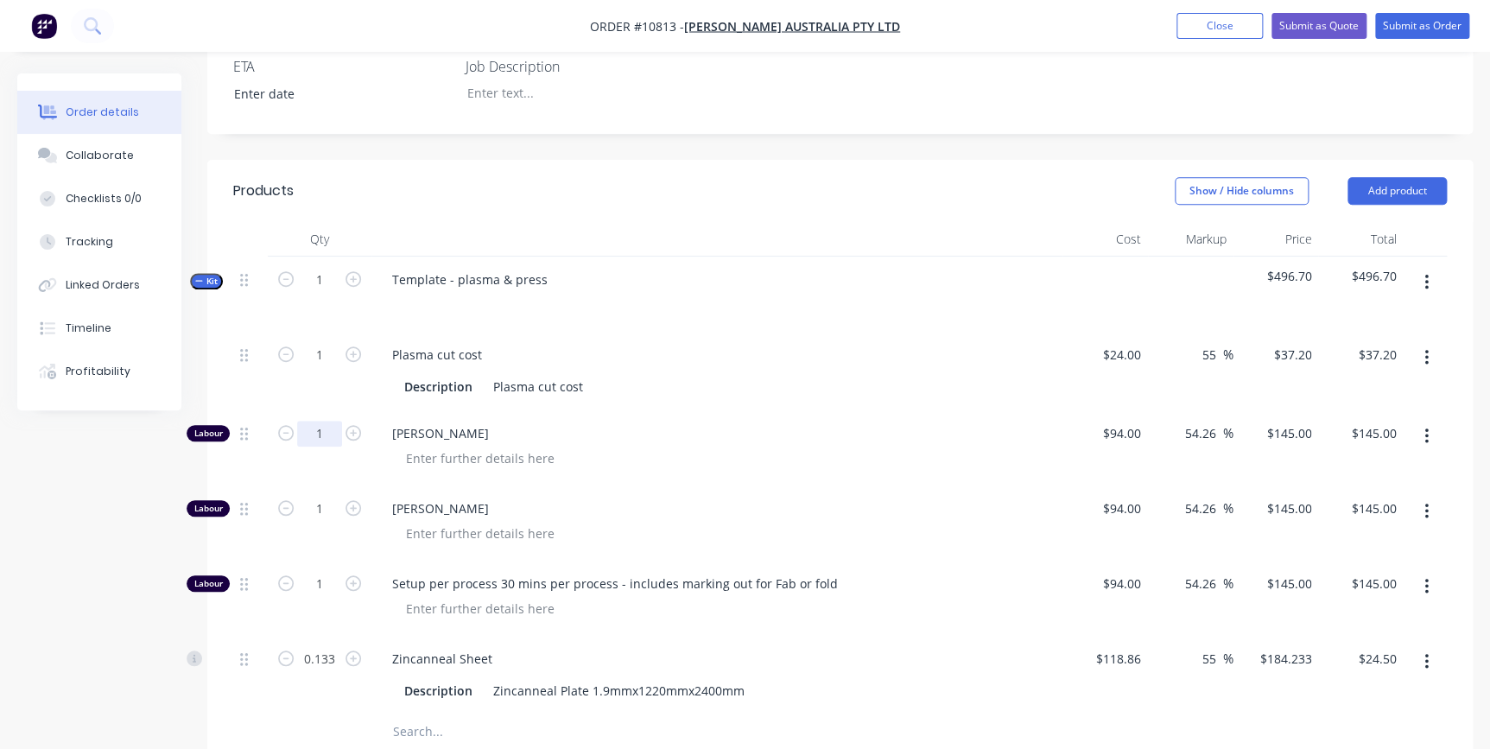
click at [327, 421] on input "1" at bounding box center [319, 434] width 45 height 26
type input "0.5"
type input "$72.50"
click at [1014, 376] on div "Plasma cut cost Description Plasma cut cost" at bounding box center [716, 371] width 691 height 79
click at [318, 496] on input "1" at bounding box center [319, 509] width 45 height 26
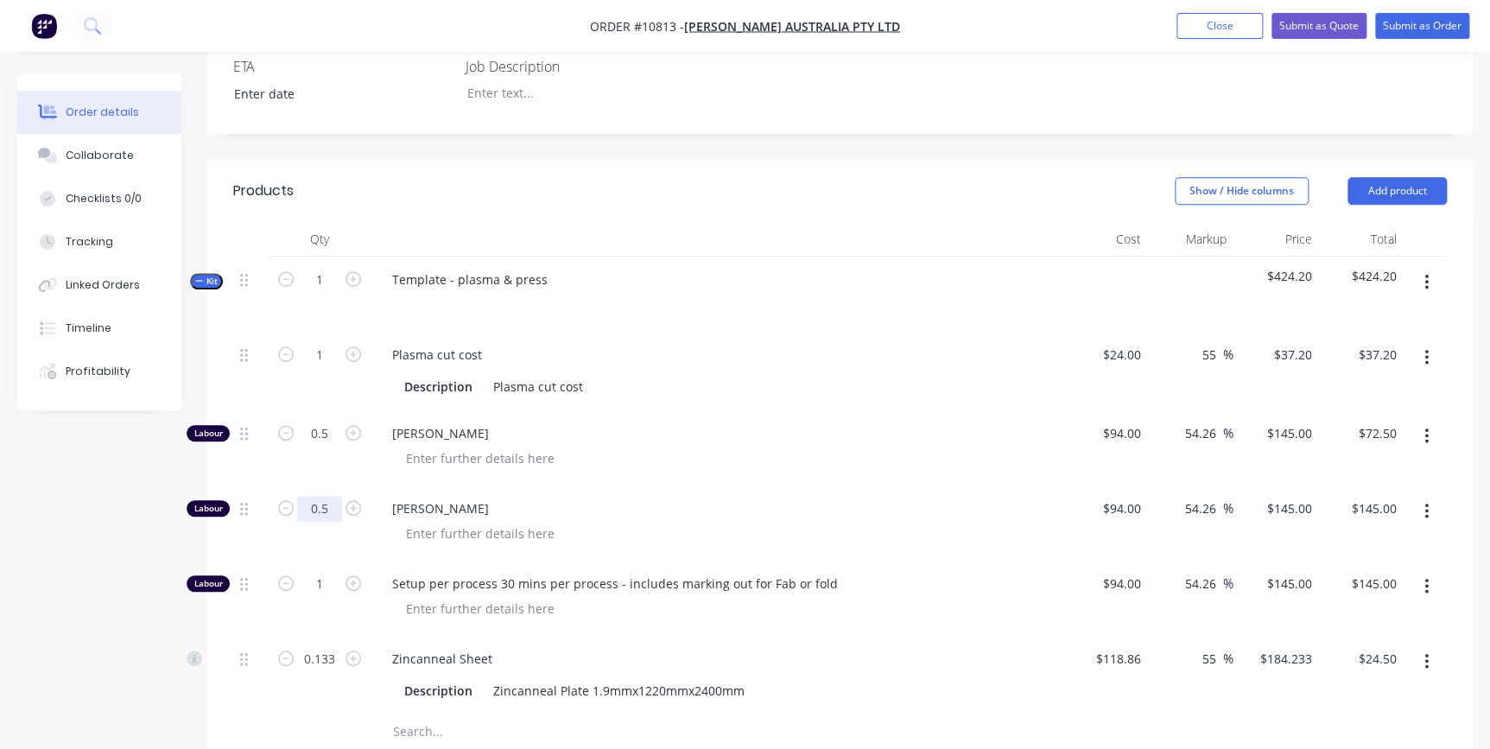
type input "0.5"
type input "$72.50"
click at [1022, 499] on span "[PERSON_NAME]" at bounding box center [723, 508] width 663 height 18
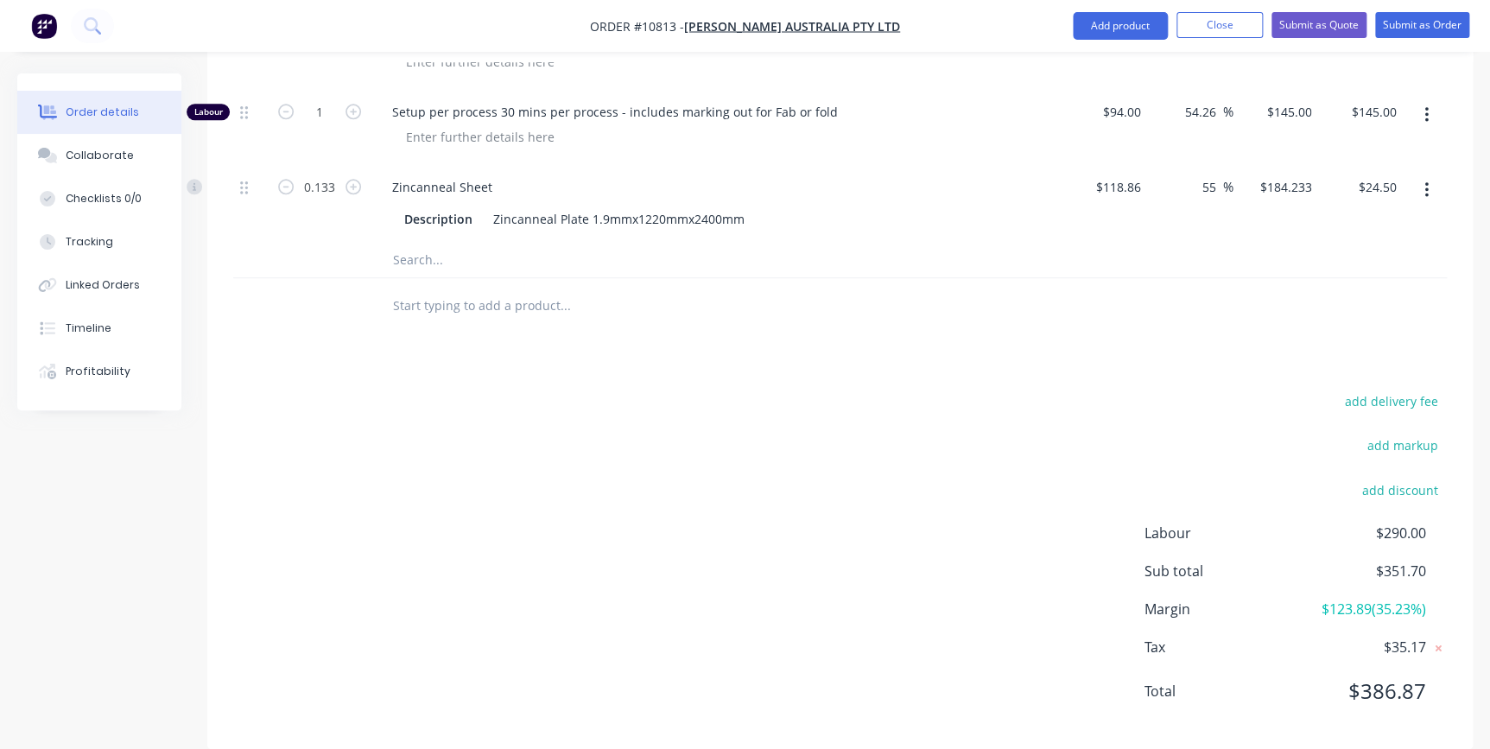
scroll to position [713, 0]
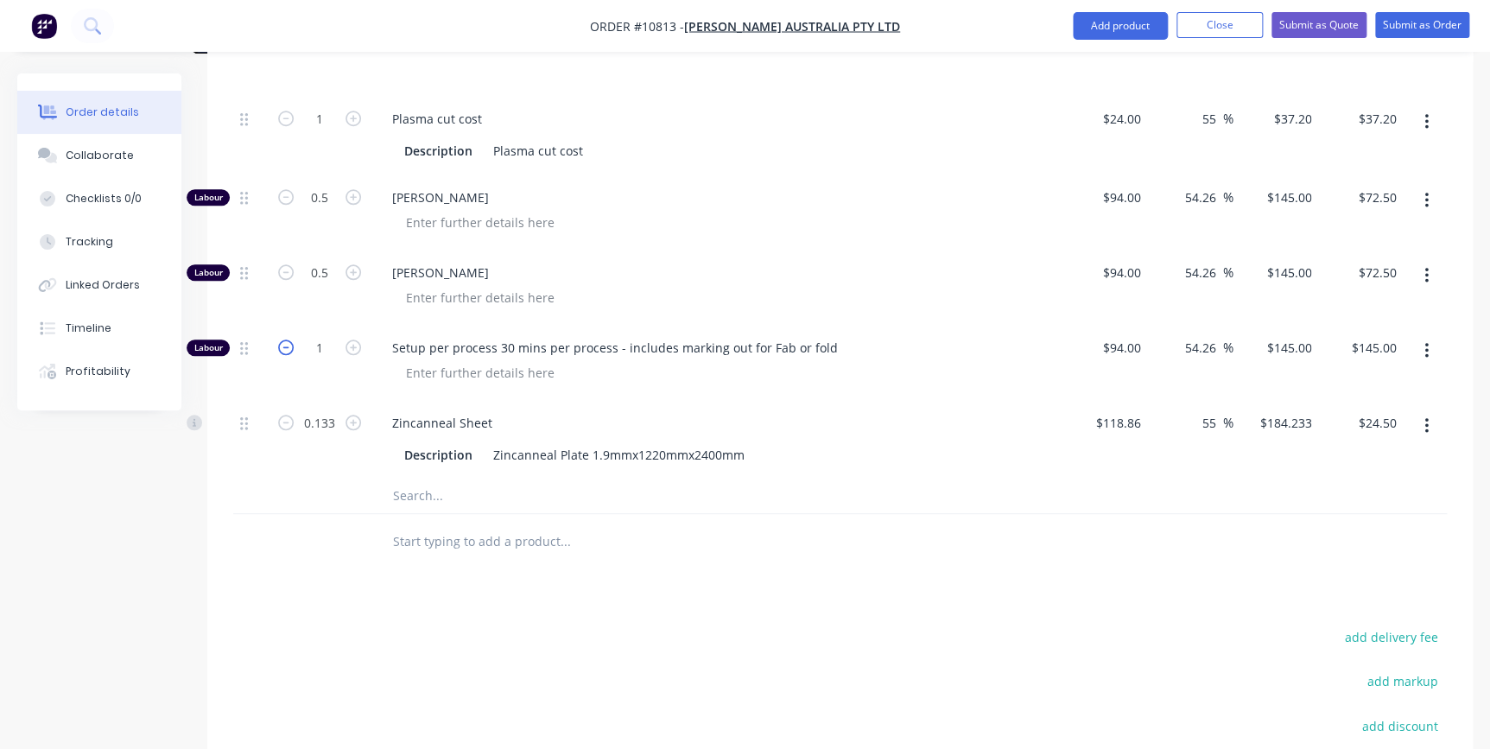
click at [287, 339] on icon "button" at bounding box center [286, 347] width 16 height 16
type input "0"
type input "$0.00"
click at [324, 335] on input "0" at bounding box center [319, 348] width 45 height 26
type input "0.5"
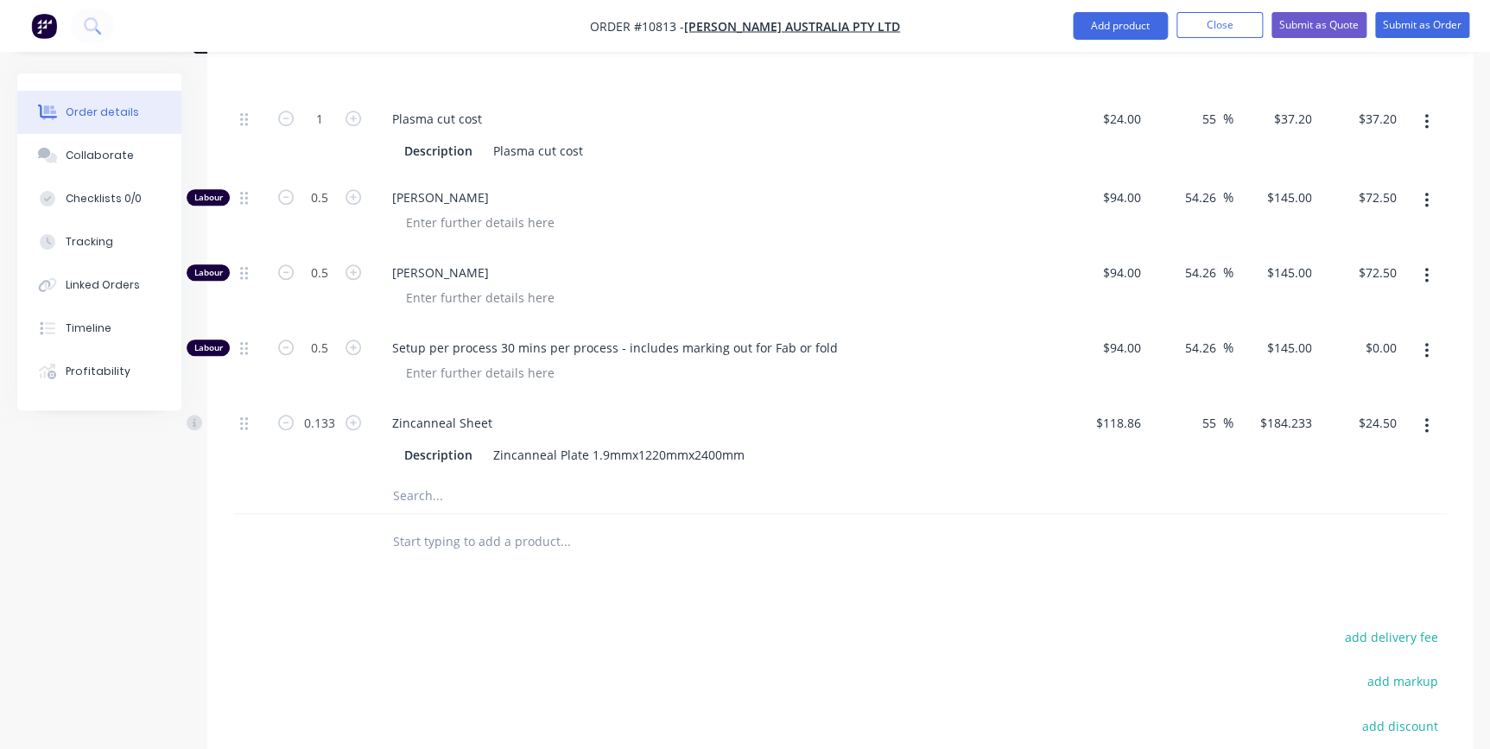
type input "$72.50"
click at [954, 360] on div at bounding box center [723, 372] width 663 height 25
click at [1429, 260] on button "button" at bounding box center [1426, 275] width 41 height 31
click at [1423, 377] on div "Delete" at bounding box center [1364, 389] width 133 height 25
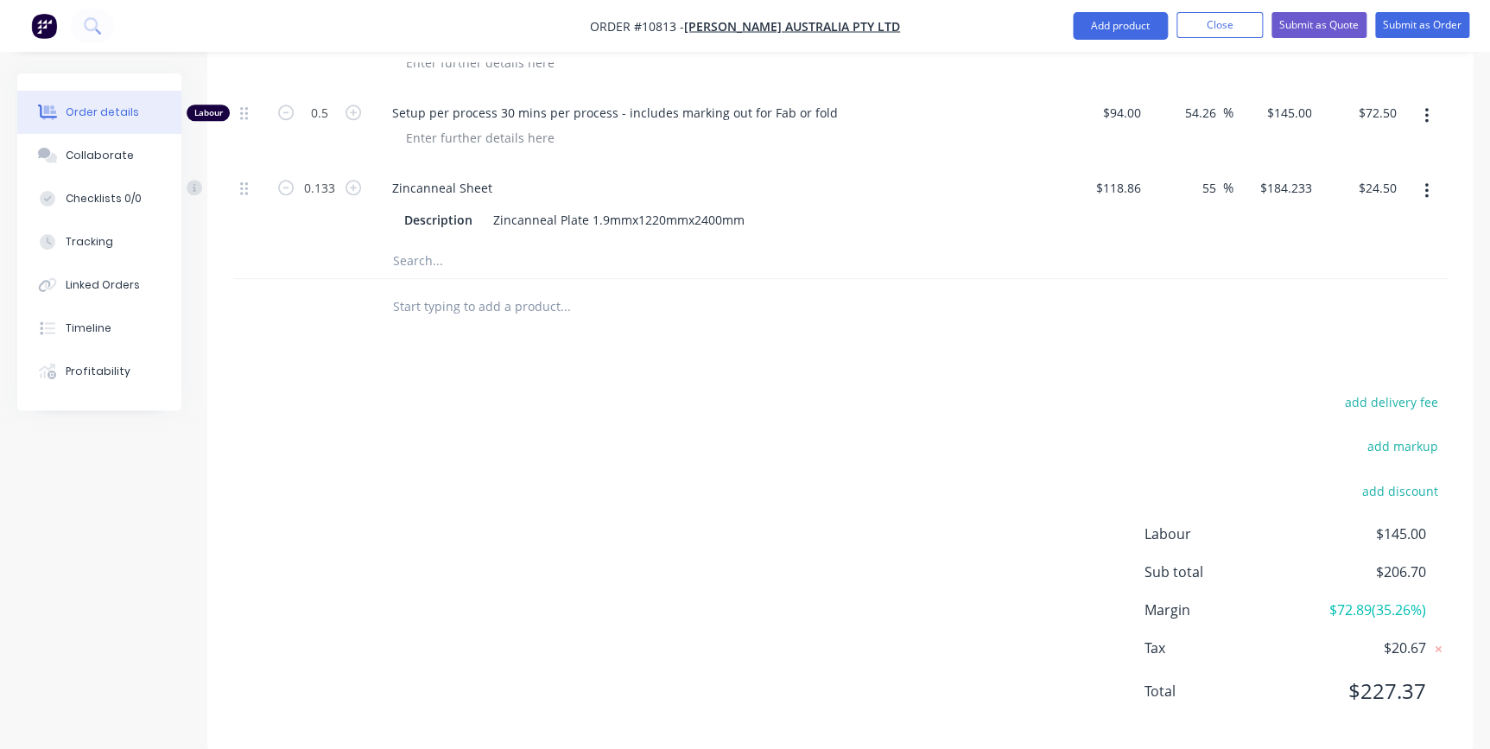
scroll to position [638, 0]
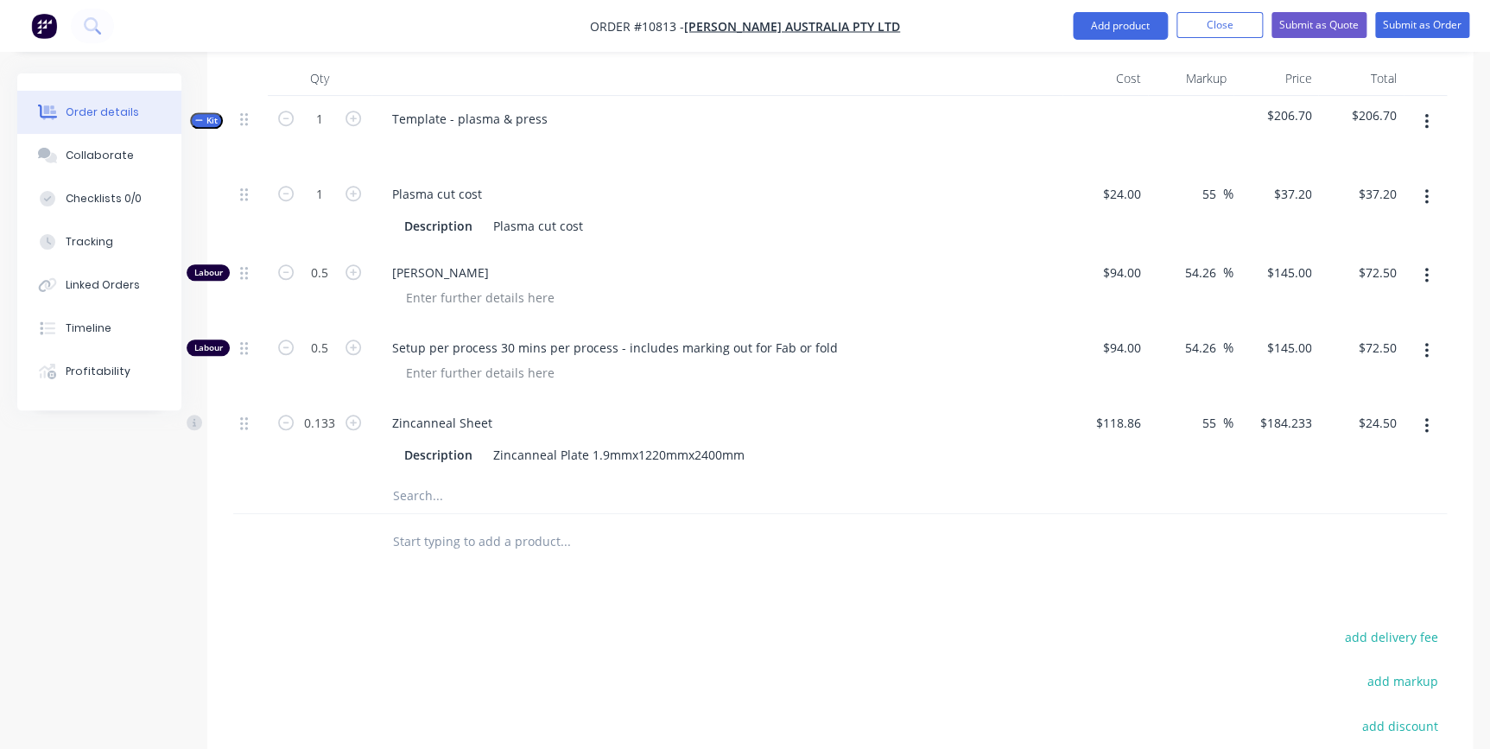
click at [1424, 341] on icon "button" at bounding box center [1426, 350] width 4 height 19
drag, startPoint x: 1390, startPoint y: 442, endPoint x: 1299, endPoint y: 390, distance: 104.9
click at [1383, 453] on div "Delete" at bounding box center [1364, 465] width 133 height 25
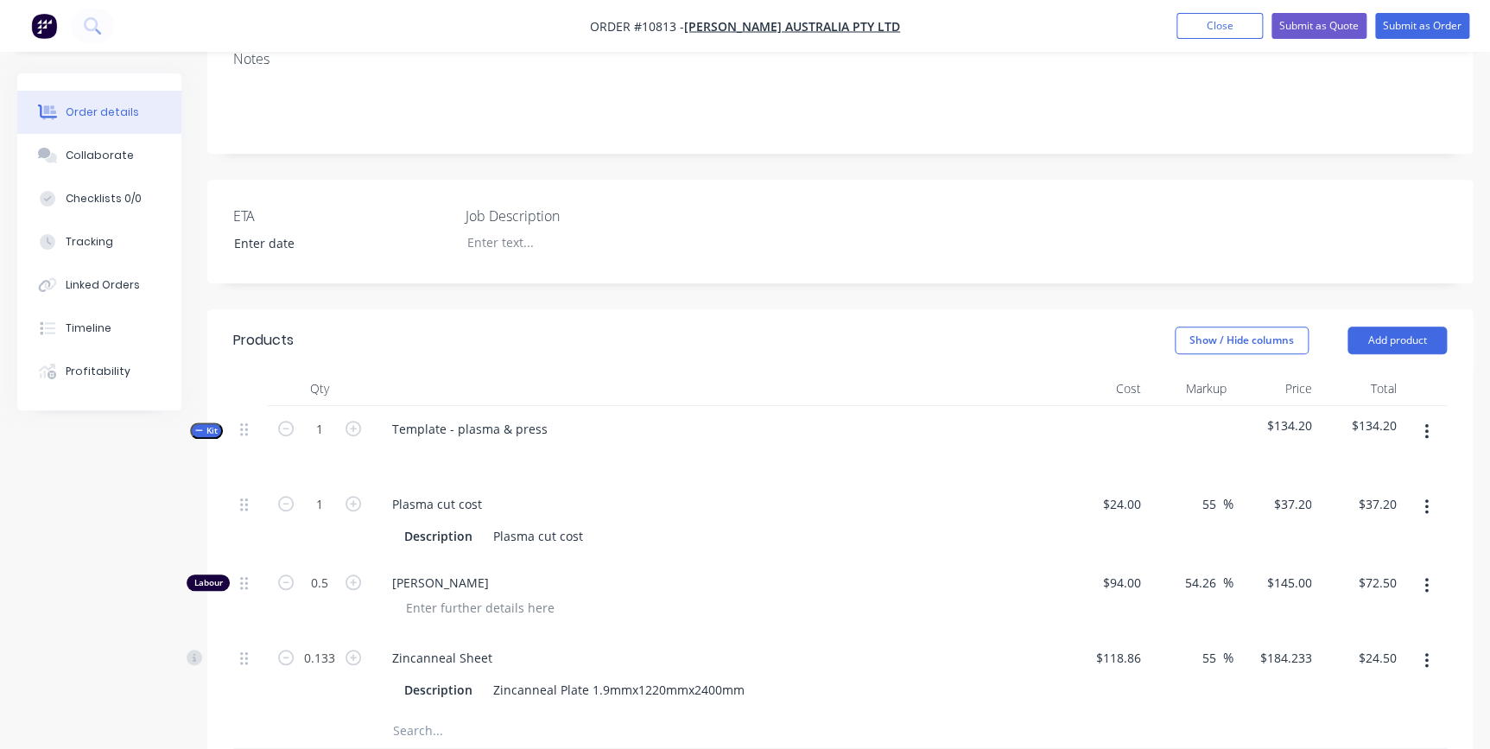
scroll to position [563, 0]
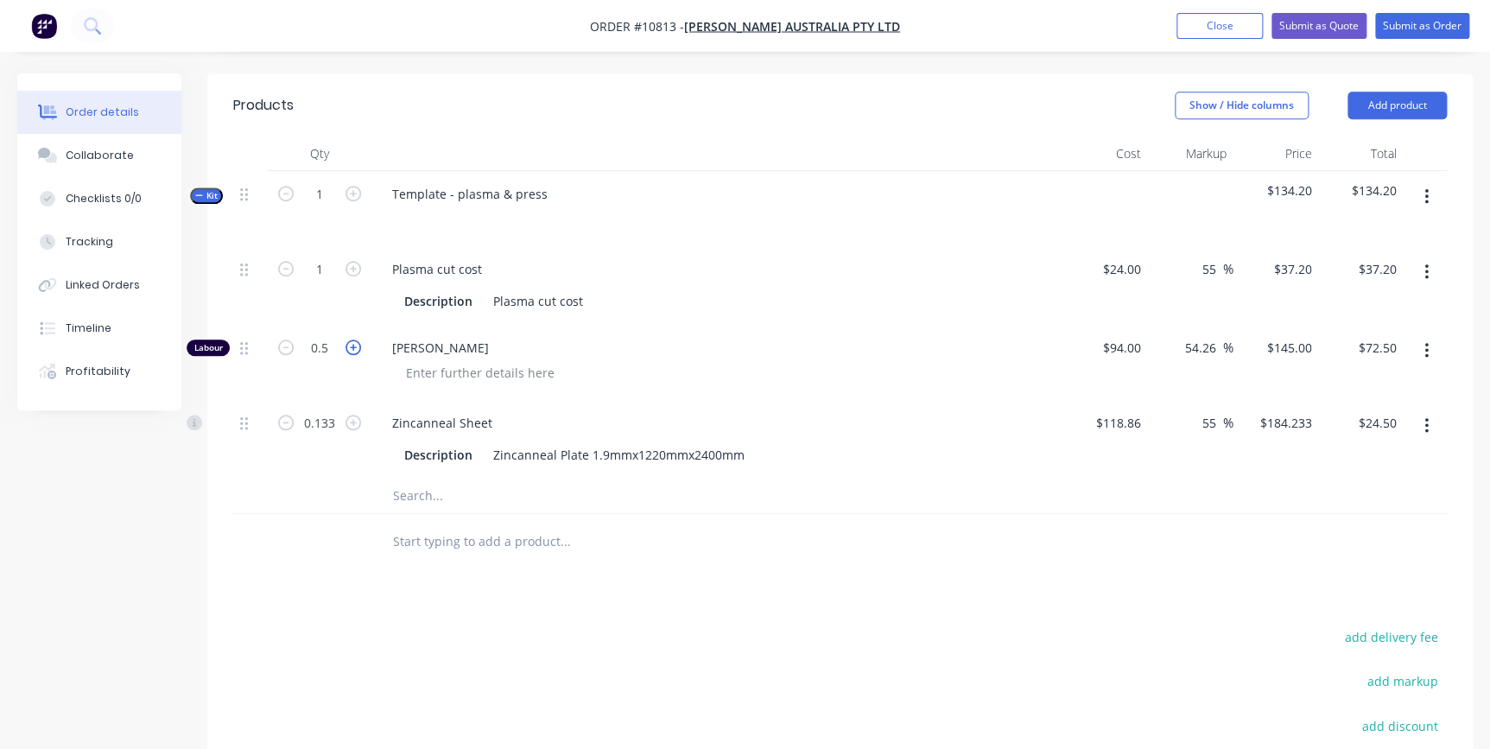
click at [351, 339] on icon "button" at bounding box center [353, 347] width 16 height 16
type input "1.5"
type input "$217.50"
click at [339, 335] on input "1.5" at bounding box center [319, 348] width 45 height 26
type input "1"
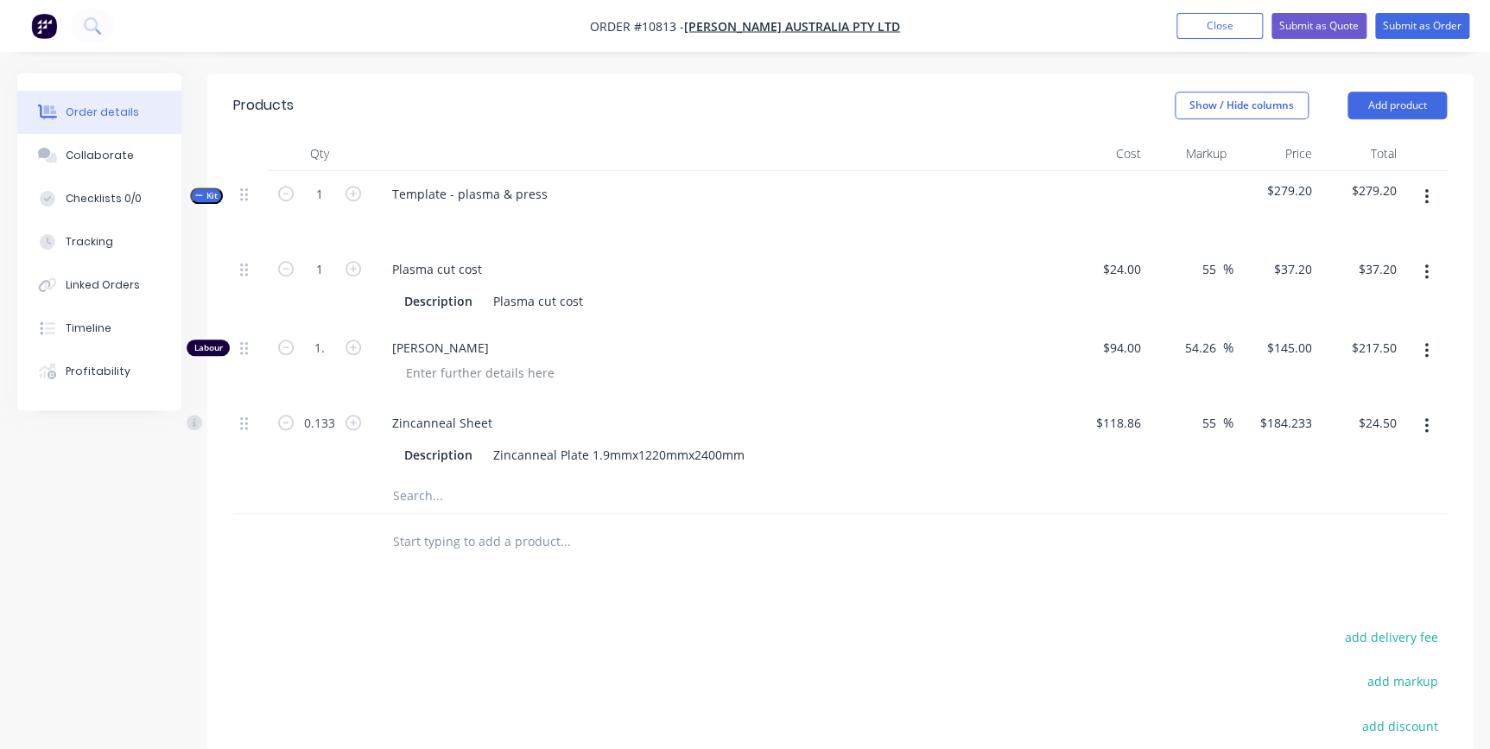
type input "$145.00"
click at [998, 325] on div "[PERSON_NAME]" at bounding box center [716, 362] width 691 height 75
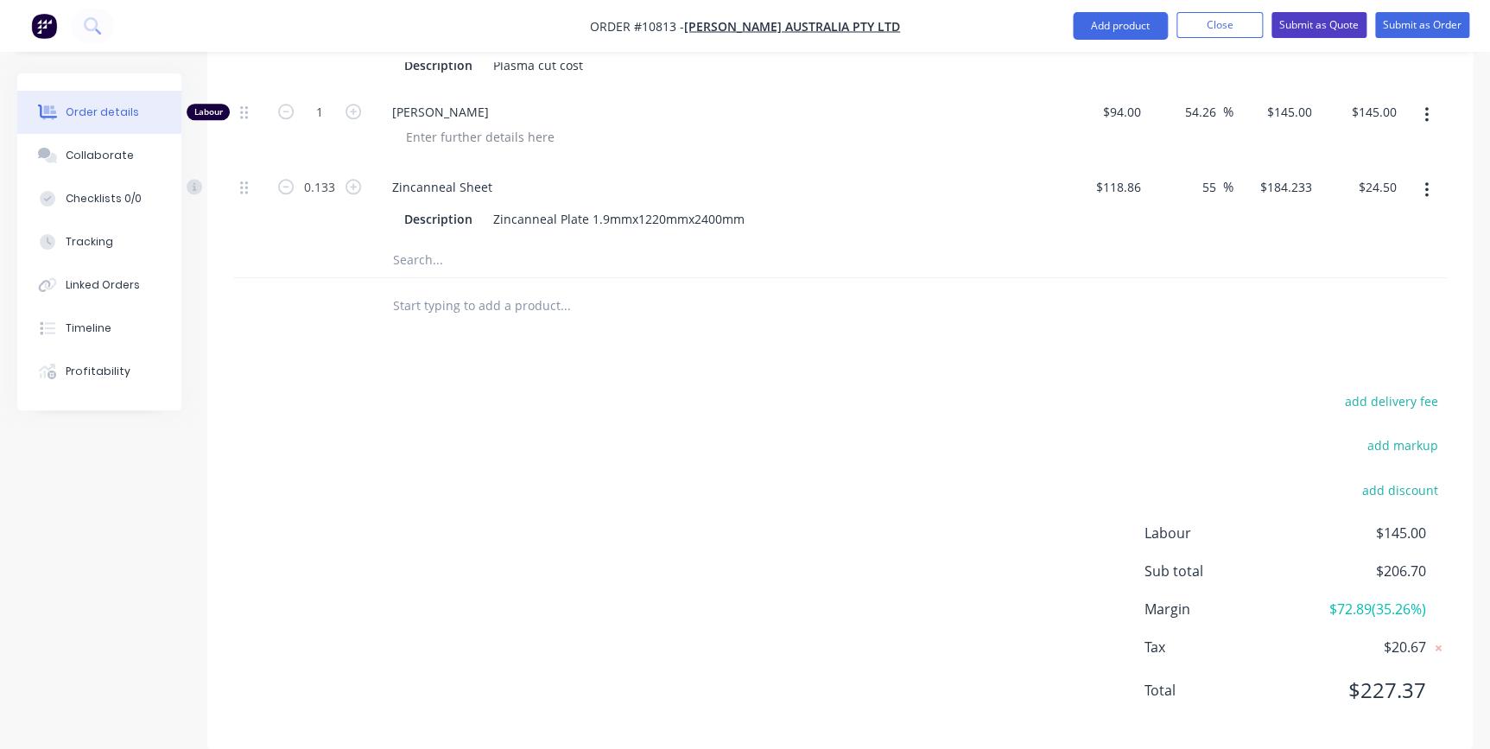
click at [1334, 22] on button "Submit as Quote" at bounding box center [1318, 25] width 95 height 26
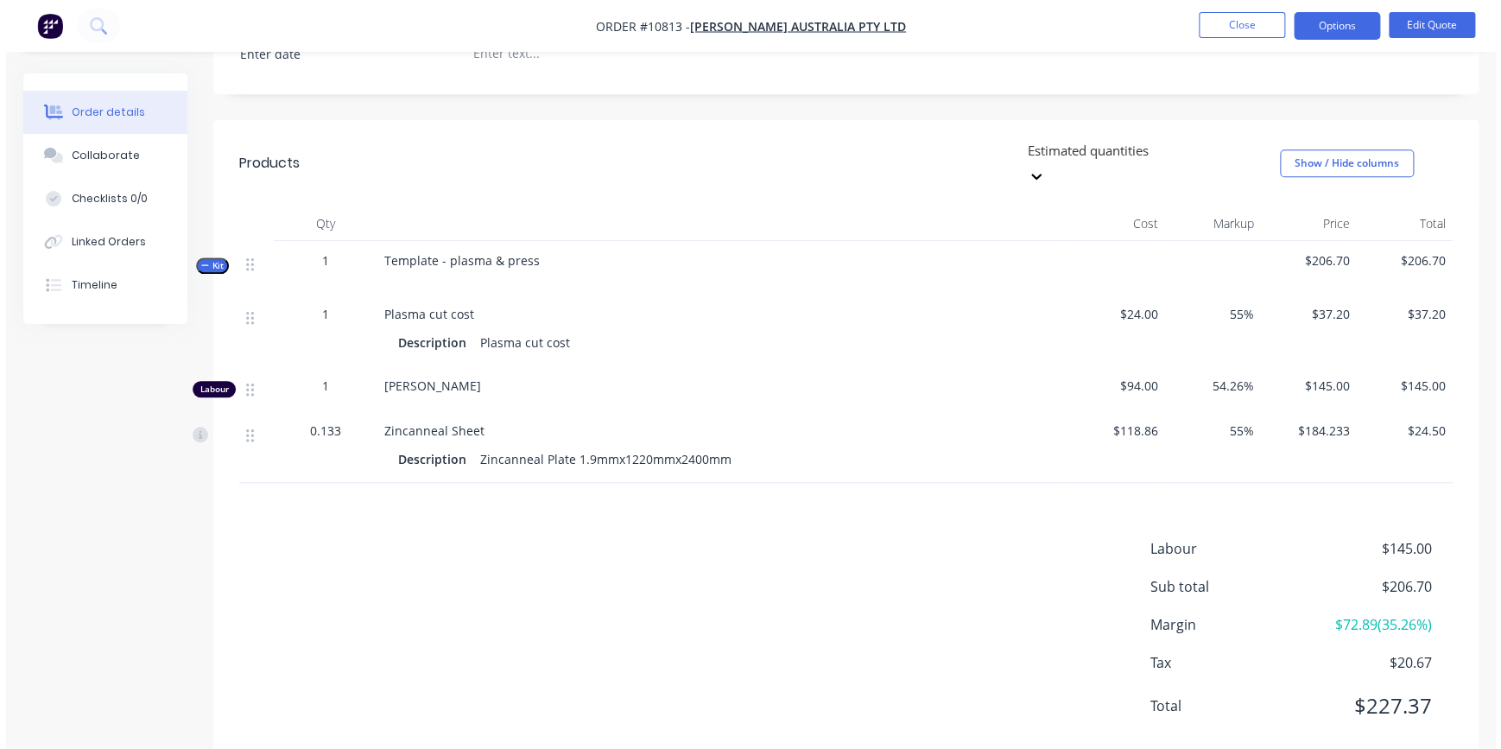
scroll to position [0, 0]
